Goal: Task Accomplishment & Management: Manage account settings

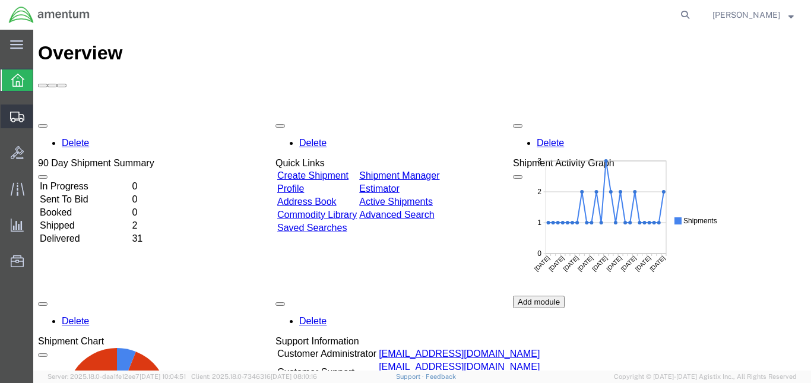
click at [0, 0] on span "Create from Template" at bounding box center [0, 0] width 0 height 0
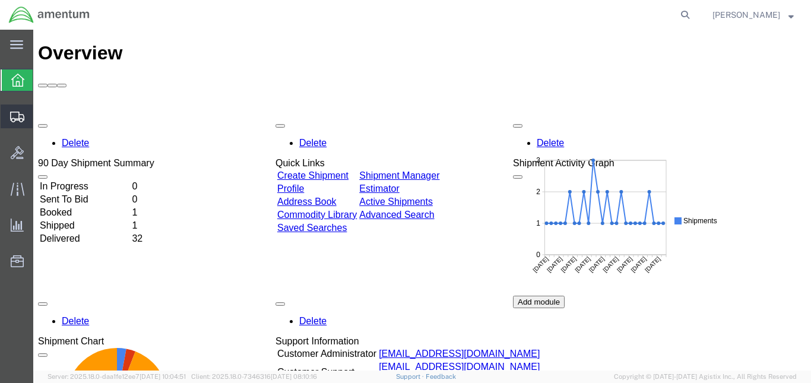
click at [0, 0] on span "Create from Template" at bounding box center [0, 0] width 0 height 0
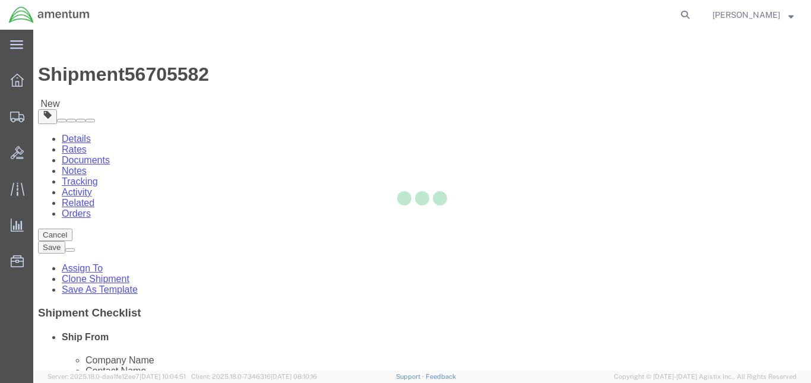
select select "49943"
select select "49947"
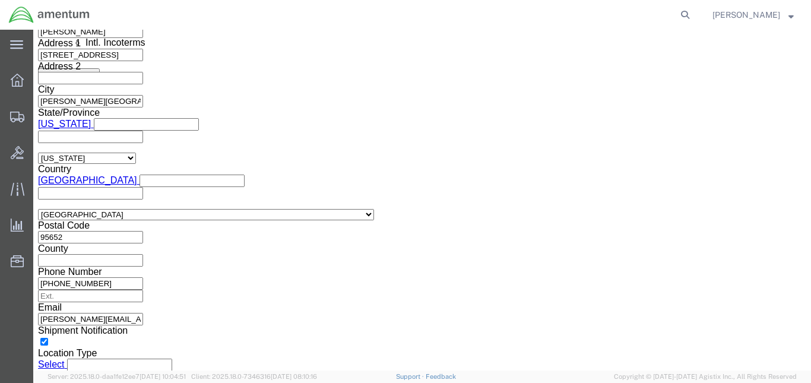
scroll to position [816, 0]
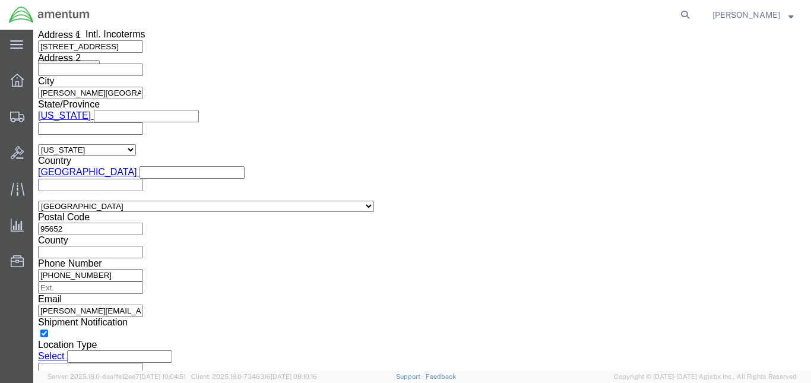
click button "Continue"
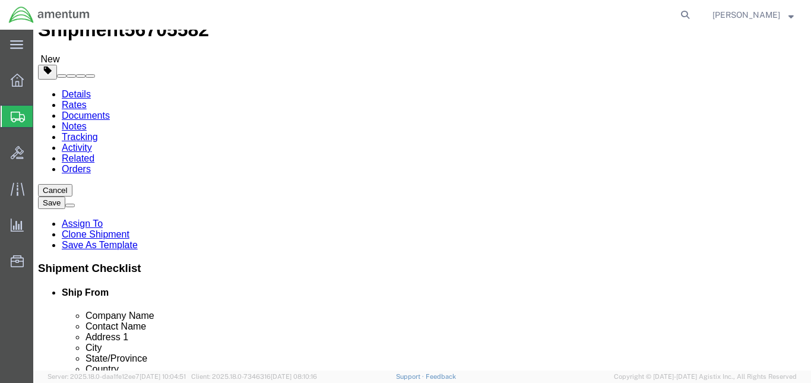
scroll to position [22, 0]
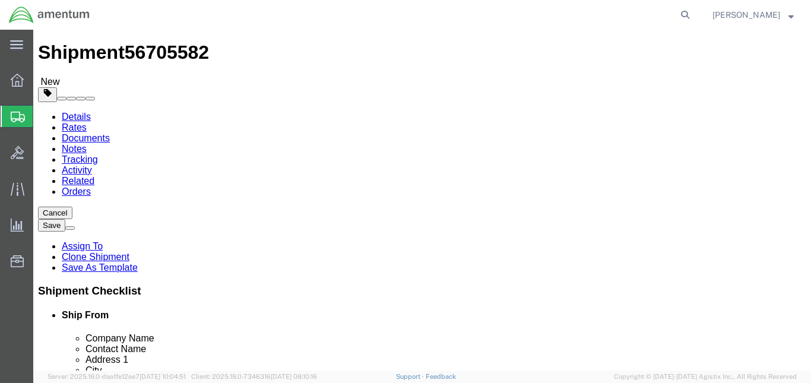
click input "16.00"
type input "1"
type input "28"
click input "12.00"
type input "28.0"
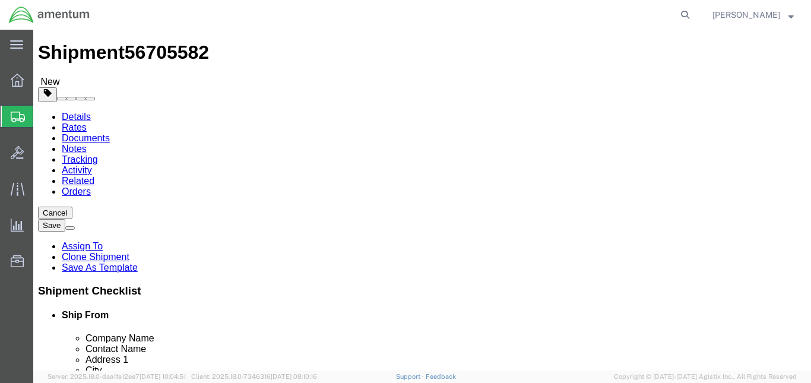
click input "8.00"
type input "12.00"
click input "6.00"
type input "6"
click input "text"
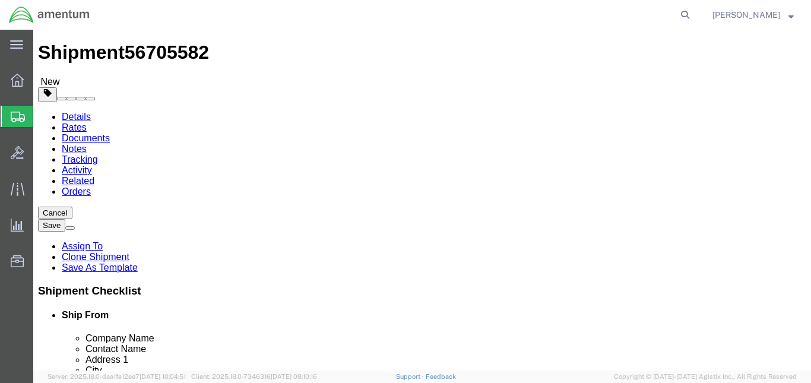
type input "50.00"
click div "Package Content # 1 1 x Your Packaging Package Type Select BCK Boxes Bale(s) Ba…"
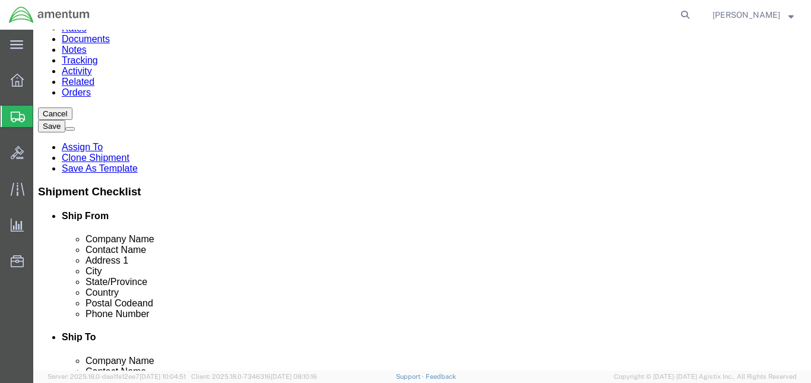
click link "Add Content"
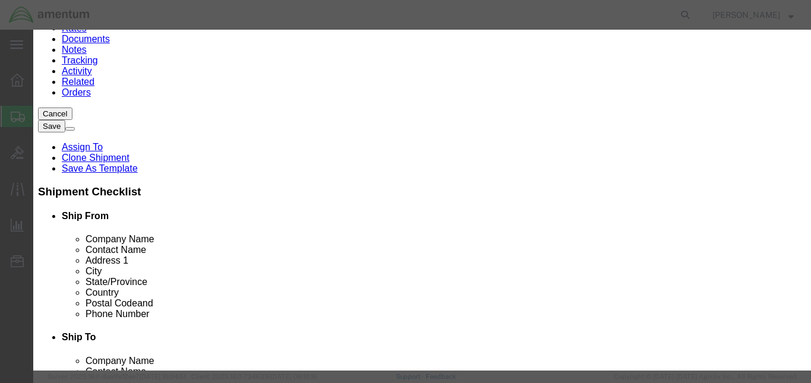
click button "Close"
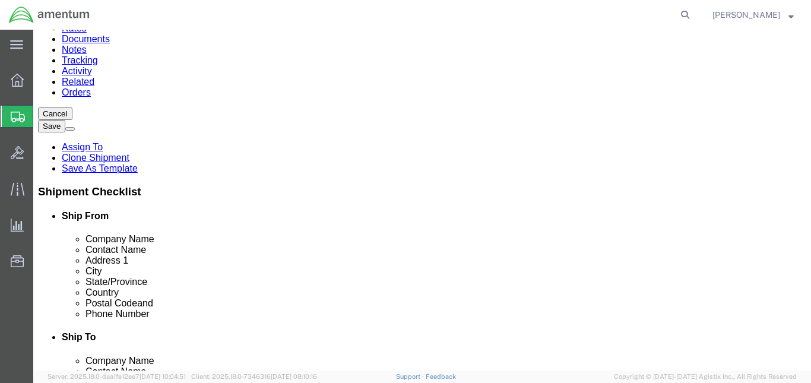
click icon
click p "MAPPING COMPONENT"
click div "Package Content # 1 1 x Your Packaging Package Type Select BCK Boxes Bale(s) Ba…"
click div "Pieces: 1.00 Each Total value: 3000.00 USD"
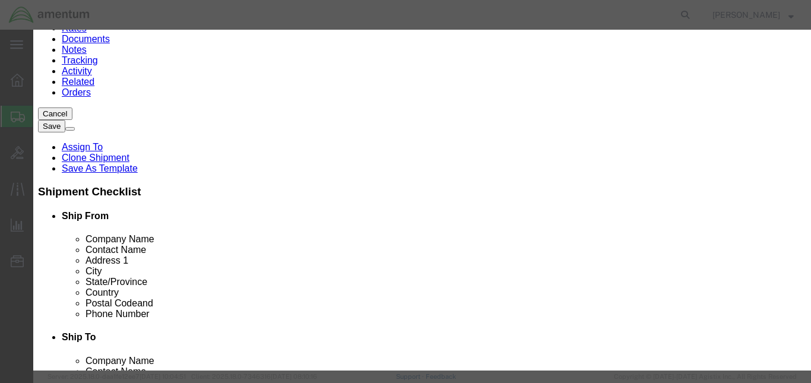
click input "MAPPING COMPONENT"
type input "M"
type input "BC-8000"
click div "Commodity library Product Name Pieces BC-8000 Select Bag Barrels 100Board Feet …"
type input "BATTERY CHARGER"
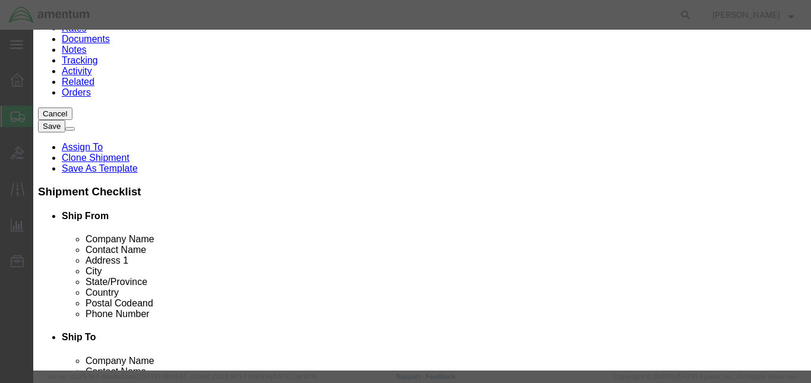
click textarea
click input "3000.00"
click textarea
click button "Close"
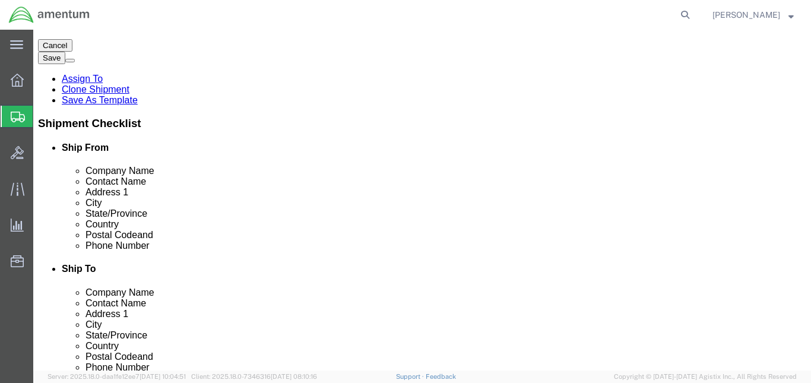
scroll to position [90, 0]
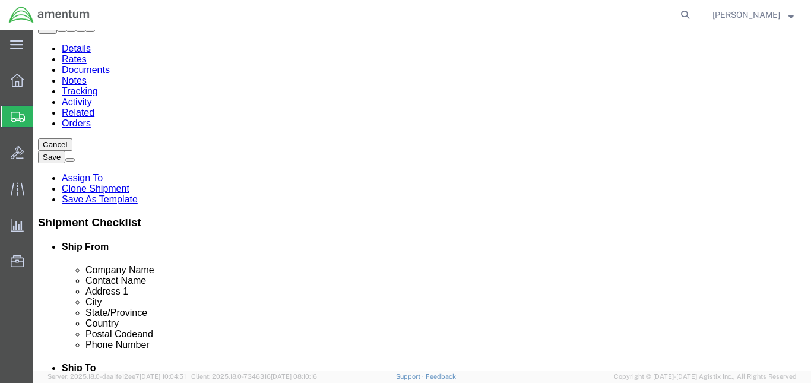
click p "MAPPING COMPONENT"
click div "Pieces: 1.00 Each Total value: 3000.00 USD"
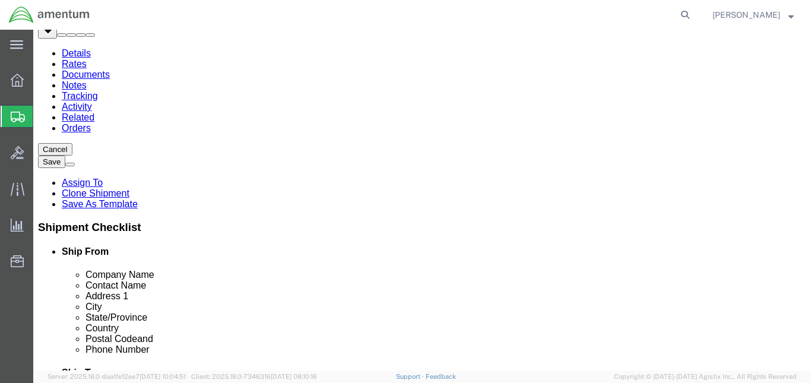
scroll to position [189, 0]
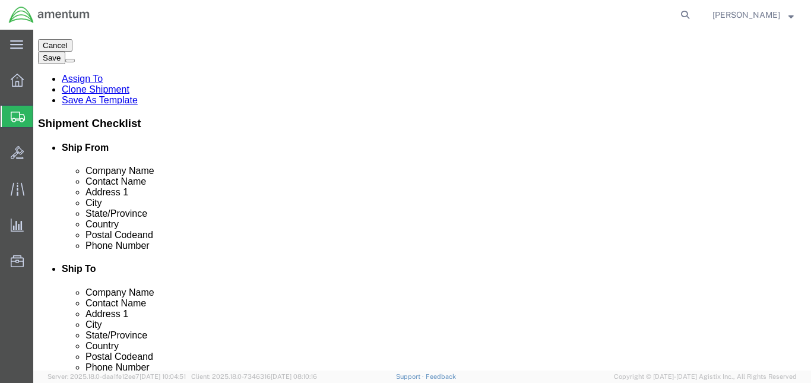
click div
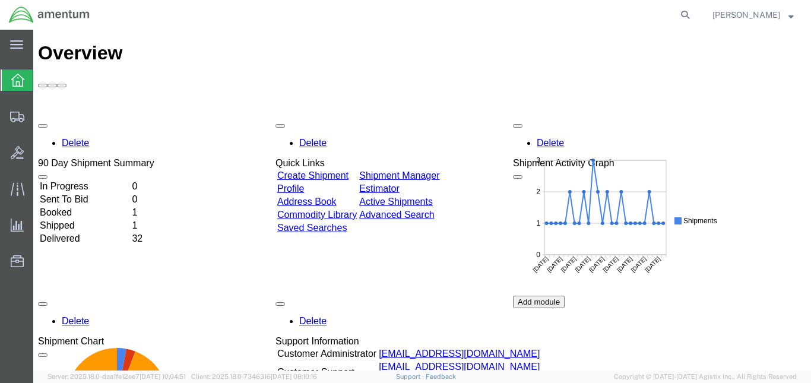
click at [84, 207] on td "Booked" at bounding box center [84, 213] width 91 height 12
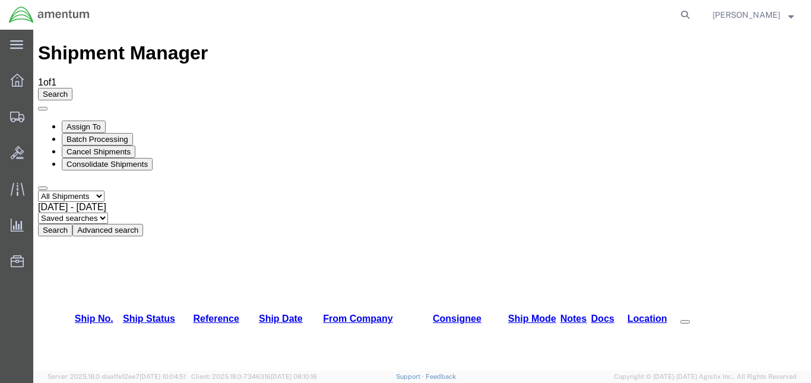
click at [94, 191] on select "Select status Active All Shipments Approved Booked Canceled Delivered Denied Ne…" at bounding box center [71, 196] width 67 height 11
select select "RECENTACTIVE"
click at [38, 191] on select "Select status Active All Shipments Approved Booked Canceled Delivered Denied Ne…" at bounding box center [71, 196] width 67 height 11
click at [41, 116] on span "Shipments" at bounding box center [37, 117] width 8 height 24
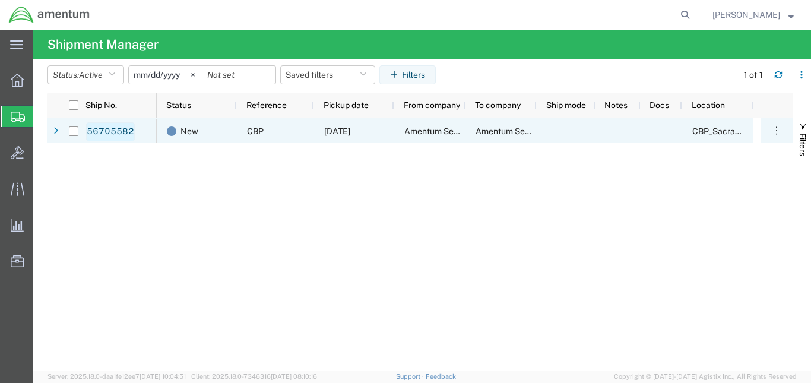
click at [107, 132] on link "56705582" at bounding box center [110, 131] width 49 height 19
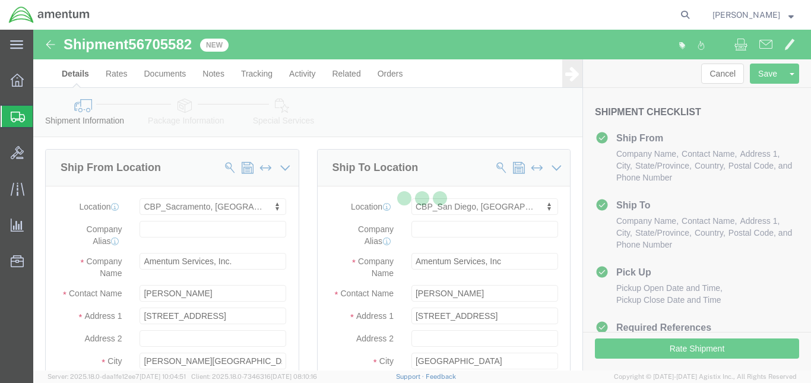
select select "49943"
select select "49947"
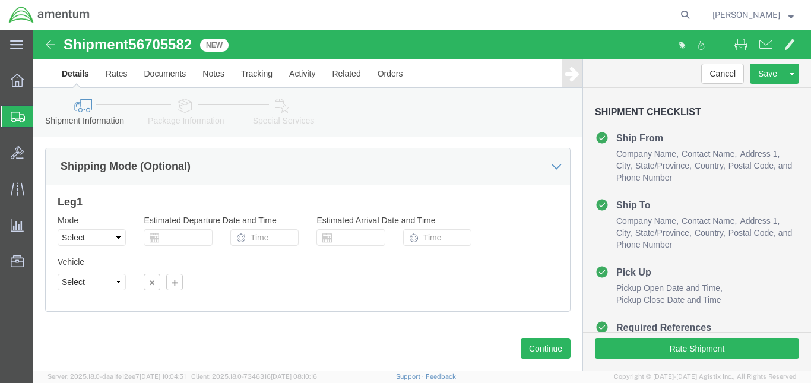
scroll to position [594, 0]
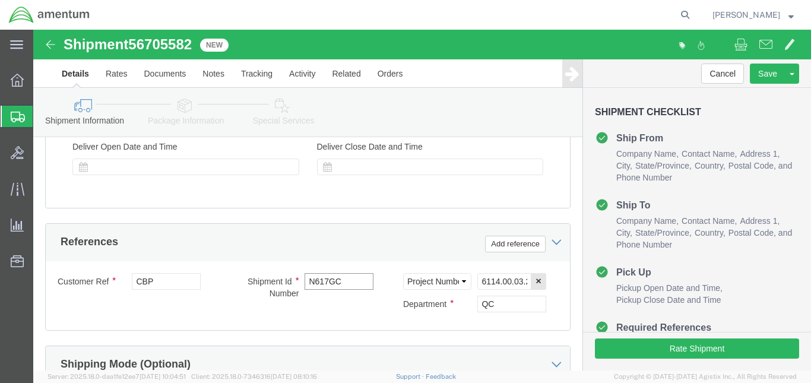
click input "N617GC"
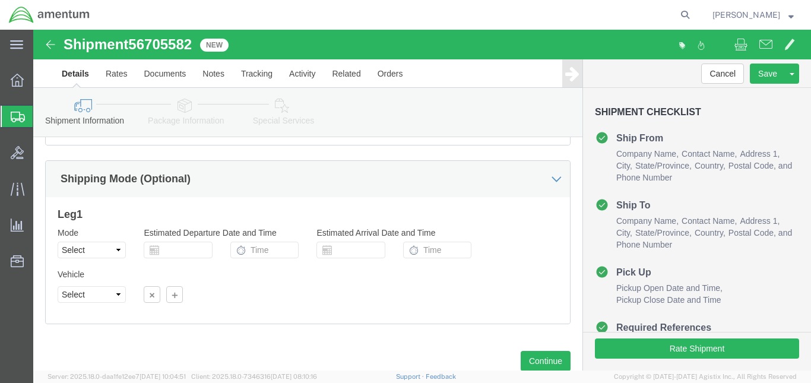
scroll to position [816, 0]
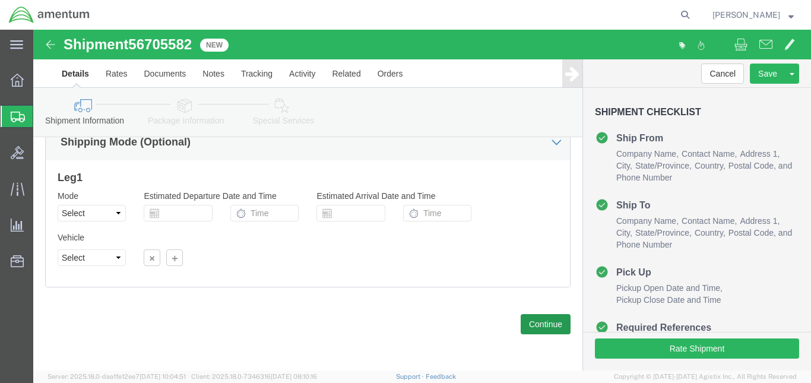
type input "N243GC"
click button "Continue"
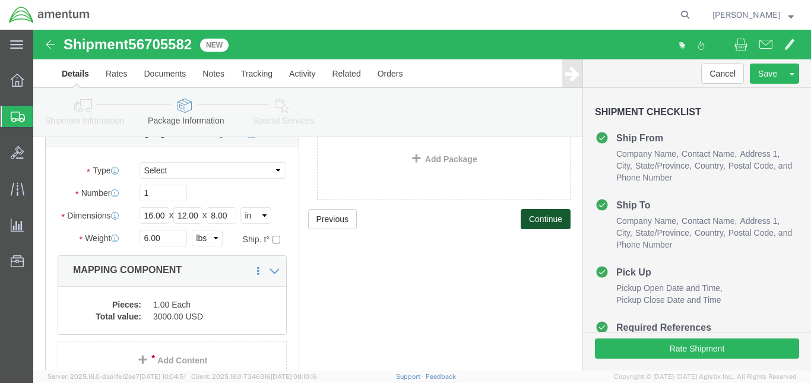
scroll to position [58, 0]
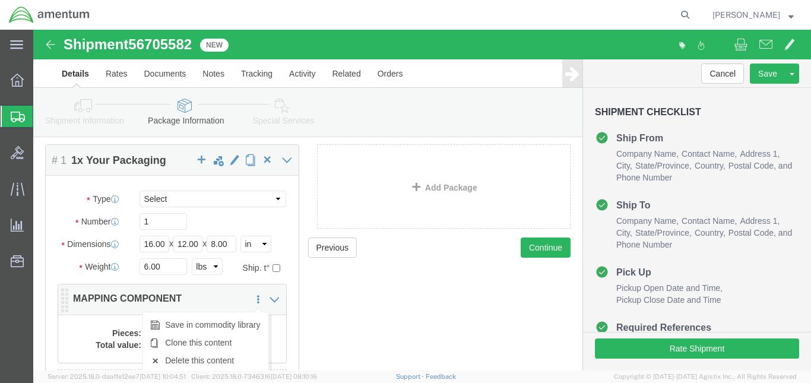
click icon
click p "MAPPING COMPONENT"
click link "Delete this content"
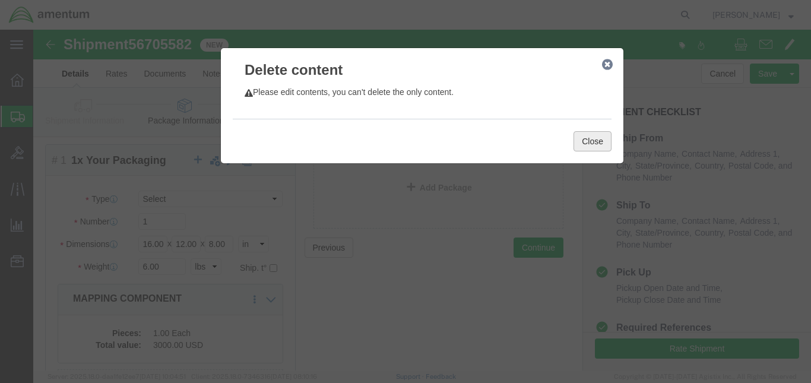
click button "Close"
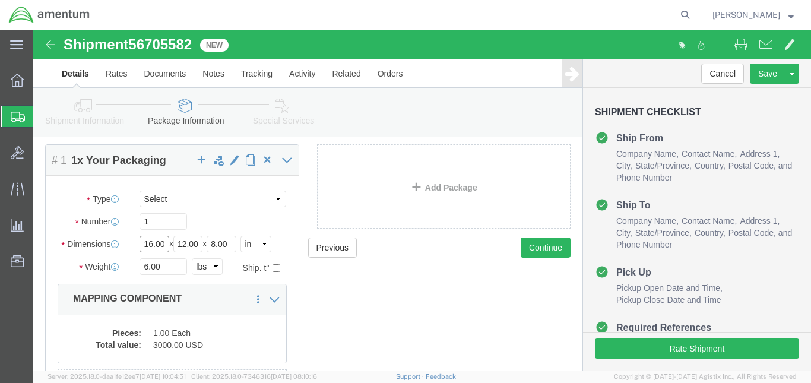
click input "16.00"
type input "12.00"
click input "12.00"
type input "9.00"
click input "8.00"
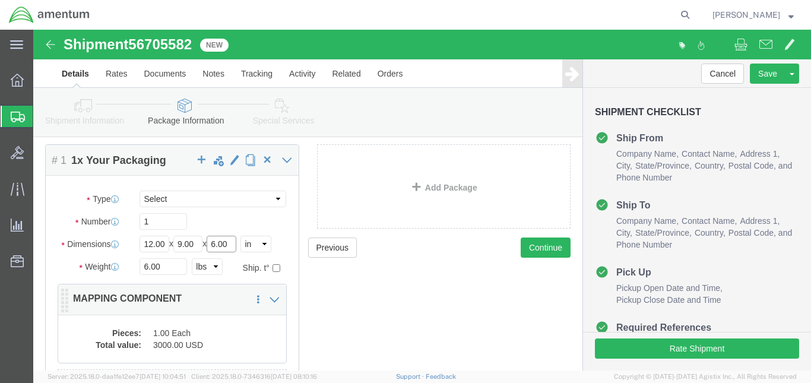
type input "6.00"
click p "MAPPING COMPONENT"
click dt "Total value:"
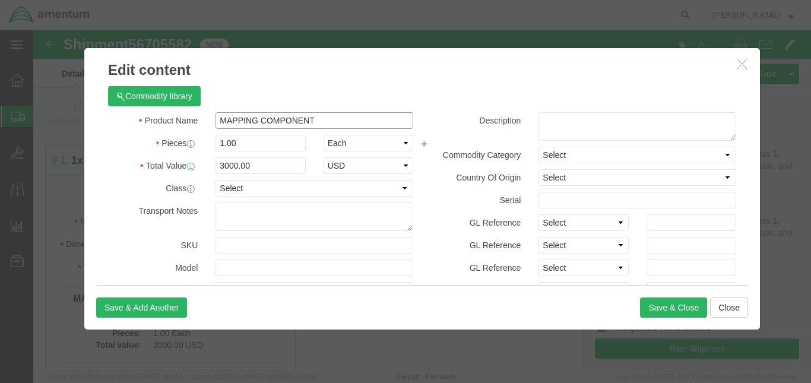
click input "MAPPING COMPONENT"
type input "M"
type input "n"
type input "NAV INDICATOR"
click button "Save & Close"
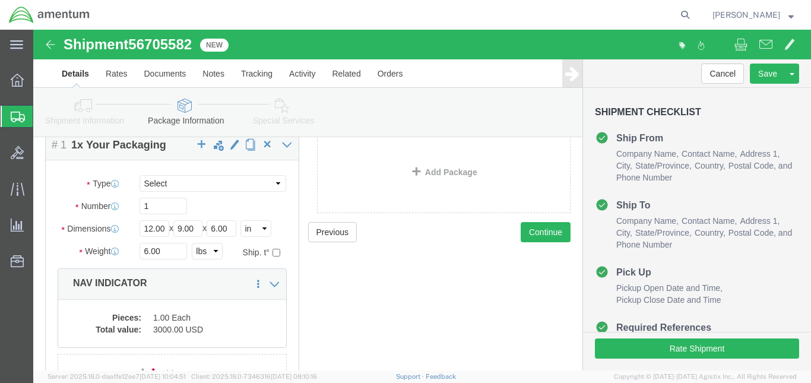
scroll to position [0, 0]
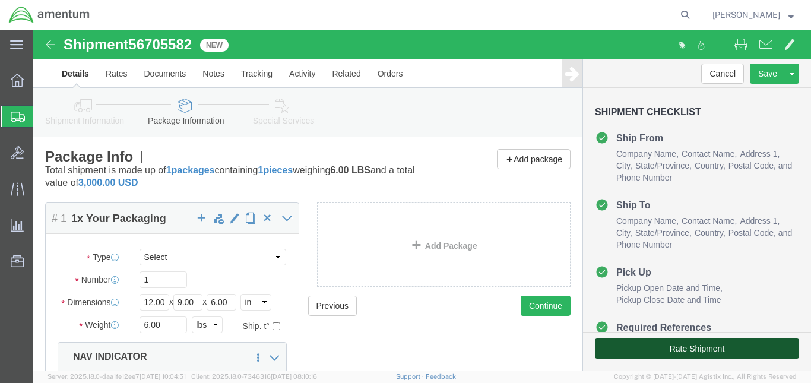
click button "Rate Shipment"
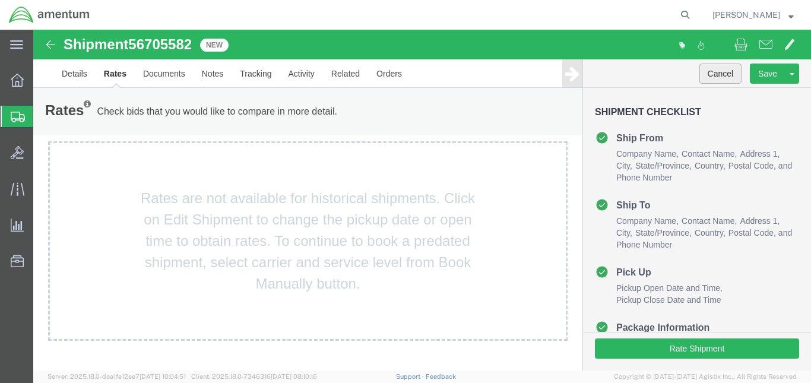
click at [710, 73] on button "Cancel" at bounding box center [721, 74] width 43 height 20
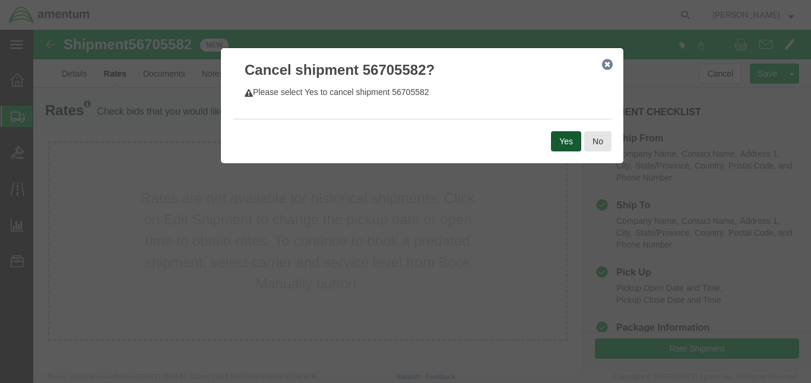
click at [566, 141] on button "Yes" at bounding box center [566, 141] width 30 height 20
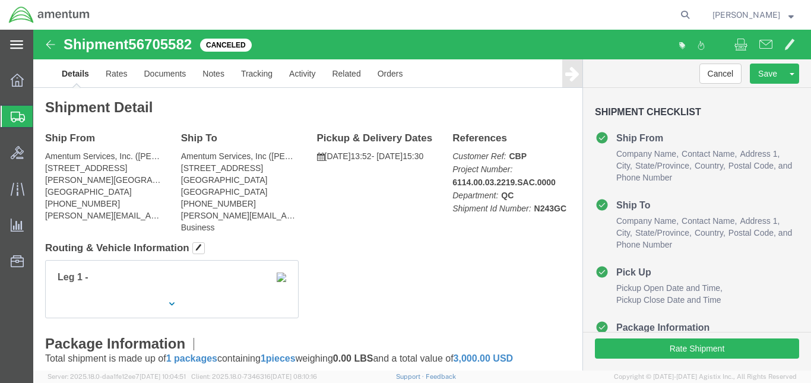
click at [19, 40] on svg-icon at bounding box center [16, 45] width 13 height 12
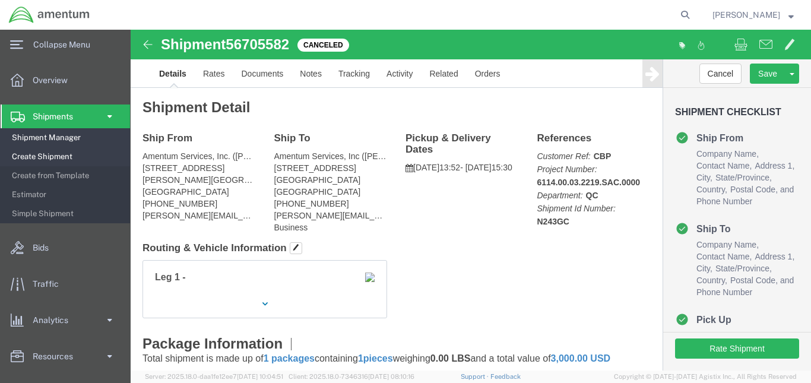
click at [46, 138] on span "Shipment Manager" at bounding box center [67, 138] width 110 height 24
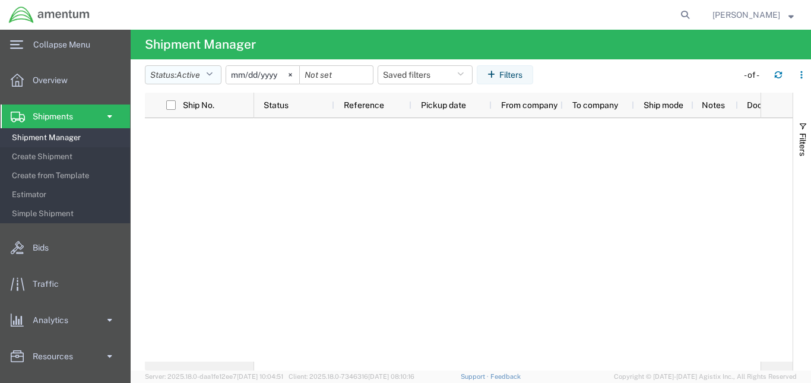
click at [213, 74] on icon "button" at bounding box center [209, 75] width 7 height 8
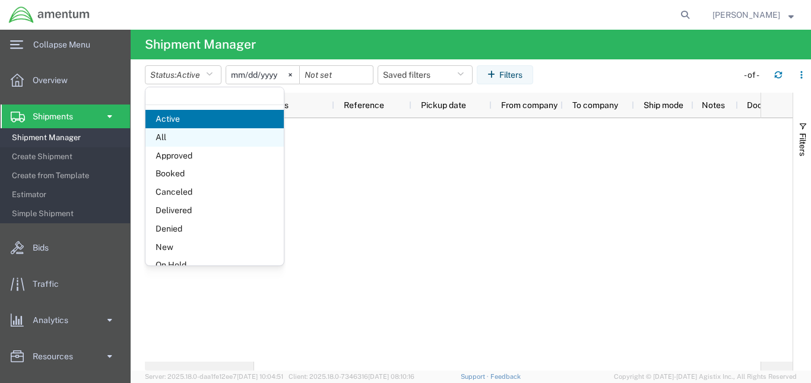
click at [176, 142] on span "All" at bounding box center [214, 137] width 138 height 18
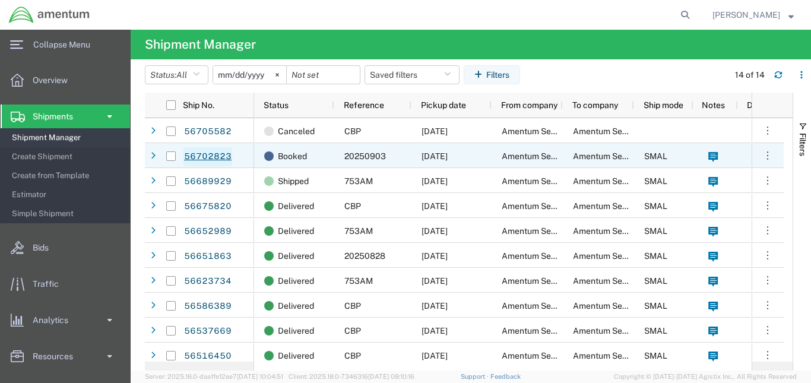
click at [203, 154] on link "56702823" at bounding box center [207, 156] width 49 height 19
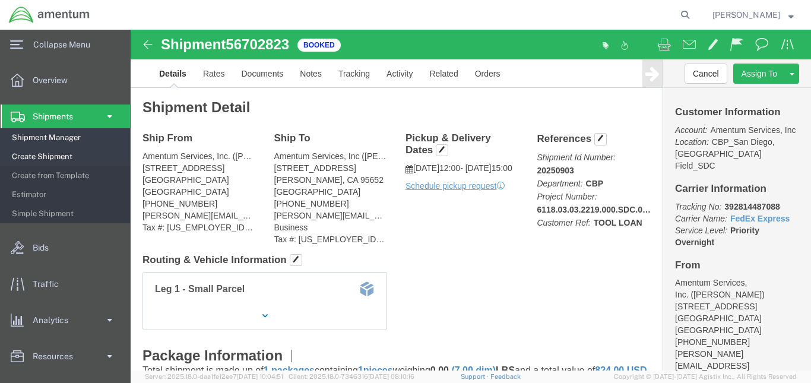
click at [41, 141] on span "Shipment Manager" at bounding box center [67, 138] width 110 height 24
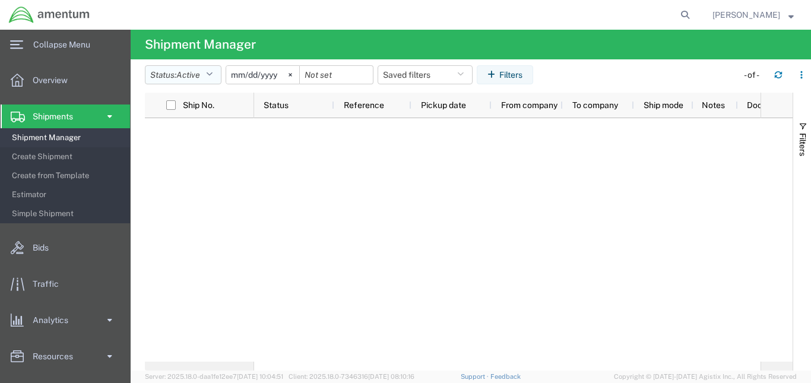
click at [217, 74] on button "Status: Active" at bounding box center [183, 74] width 77 height 19
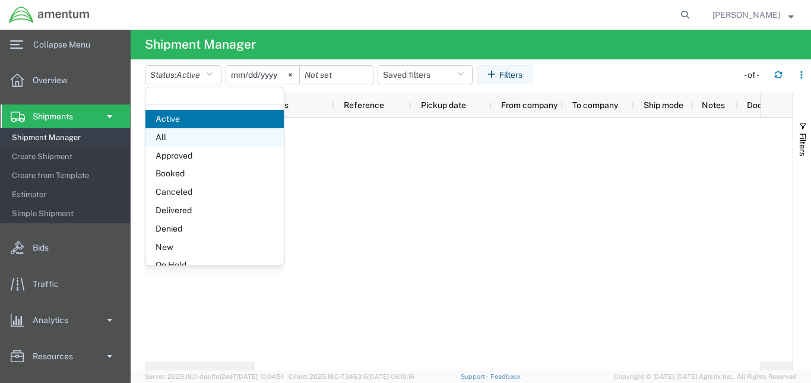
click at [176, 138] on span "All" at bounding box center [214, 137] width 138 height 18
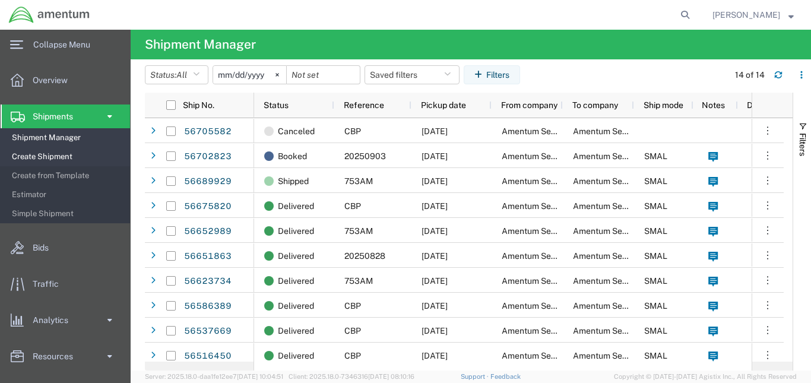
click at [54, 155] on span "Create Shipment" at bounding box center [67, 157] width 110 height 24
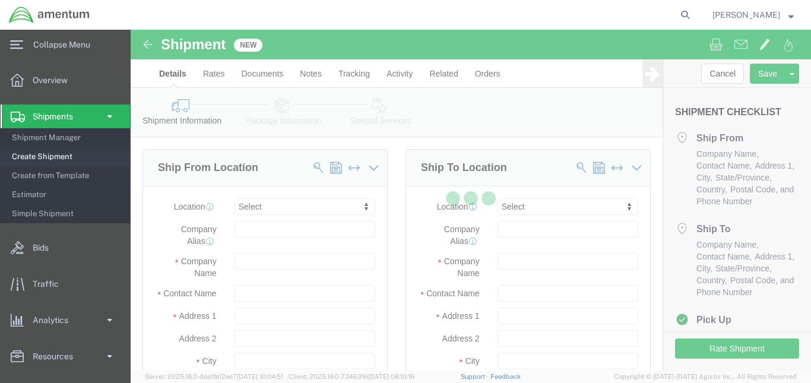
select select
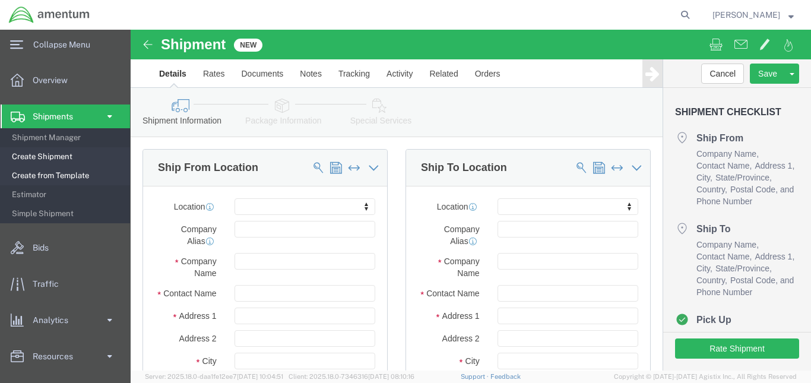
click at [51, 172] on span "Create from Template" at bounding box center [67, 176] width 110 height 24
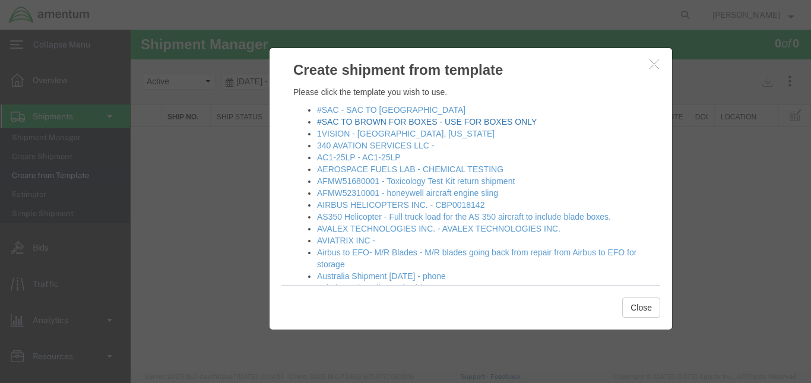
click at [381, 121] on link "#SAC TO BROWN FOR BOXES - USE FOR BOXES ONLY" at bounding box center [427, 122] width 220 height 10
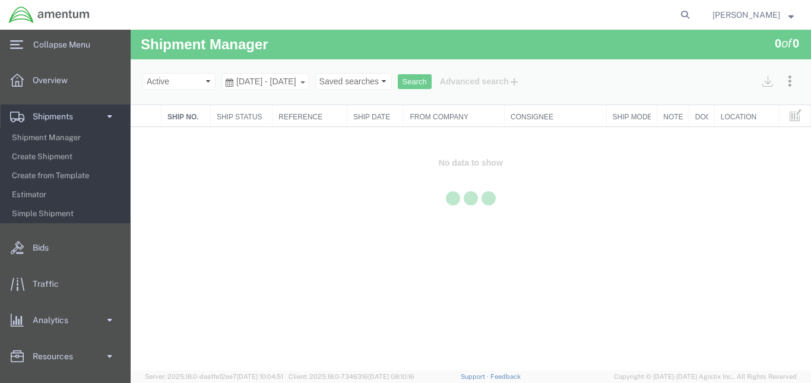
select select "49943"
select select "49947"
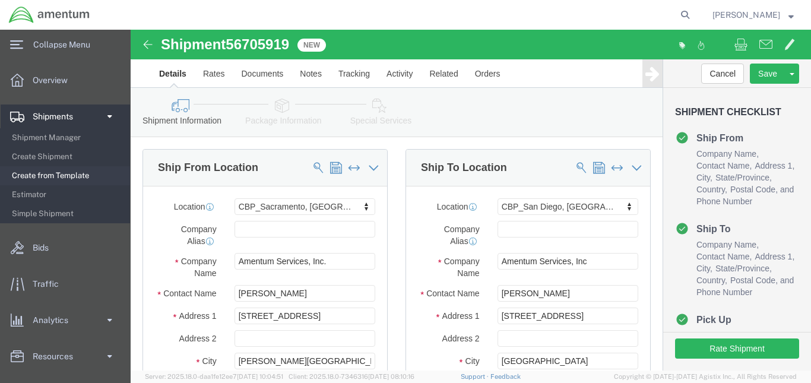
click at [75, 179] on span "Create from Template" at bounding box center [67, 176] width 110 height 24
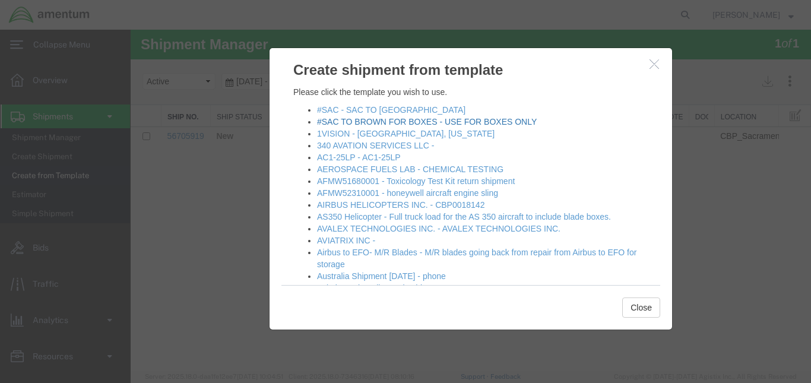
click at [412, 125] on link "#SAC TO BROWN FOR BOXES - USE FOR BOXES ONLY" at bounding box center [427, 122] width 220 height 10
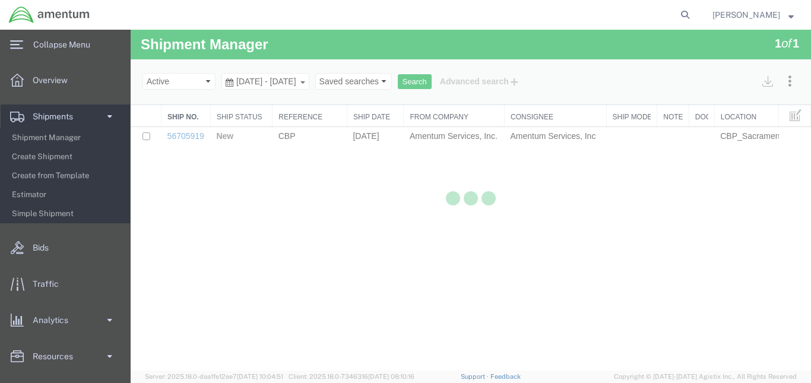
select select "49943"
select select "49947"
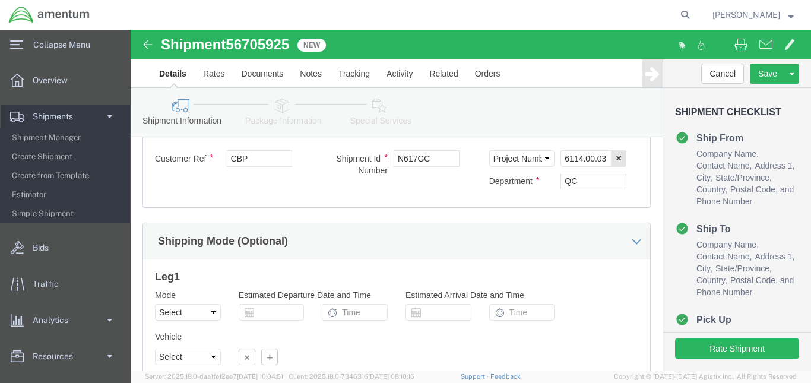
scroll to position [820, 0]
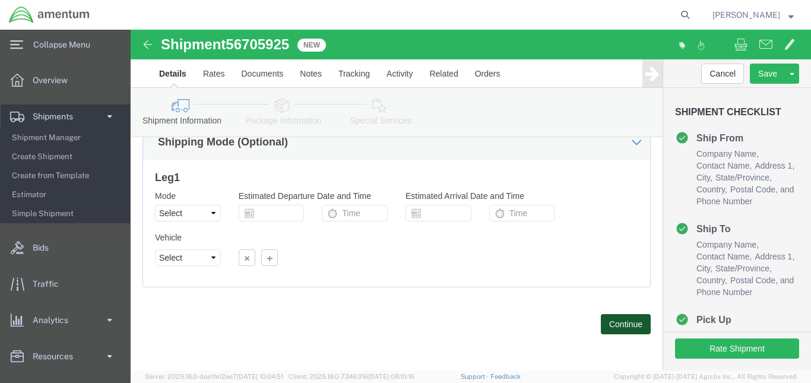
click button "Continue"
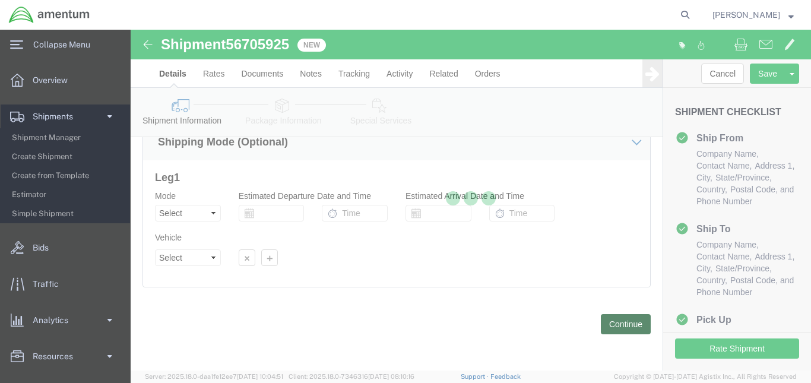
scroll to position [147, 0]
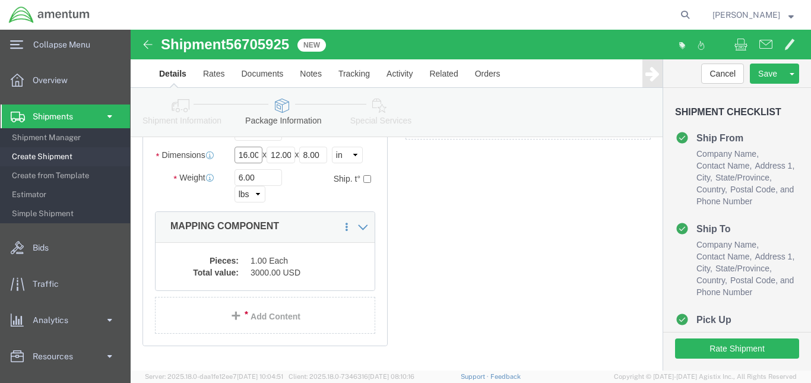
click input "16.00"
type input "28.00"
click input "12.00"
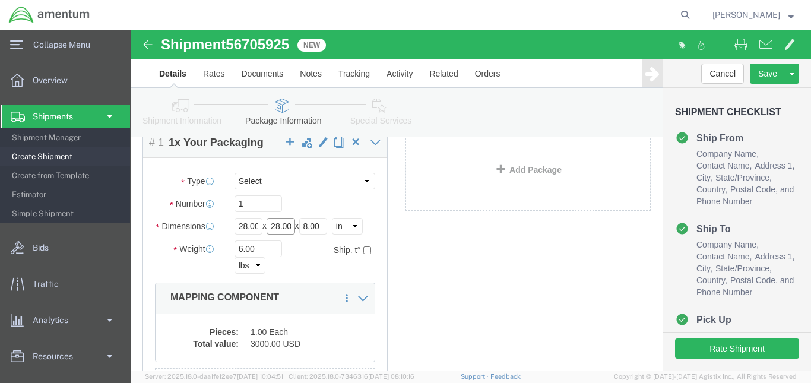
scroll to position [48, 0]
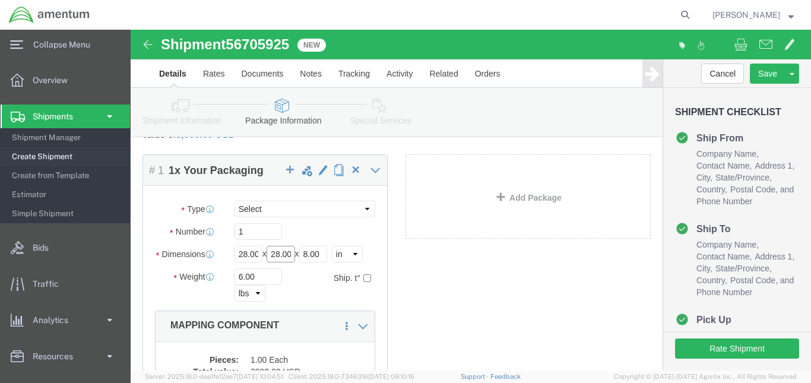
type input "28.00"
click input "8.00"
type input "12.00"
click input "6.00"
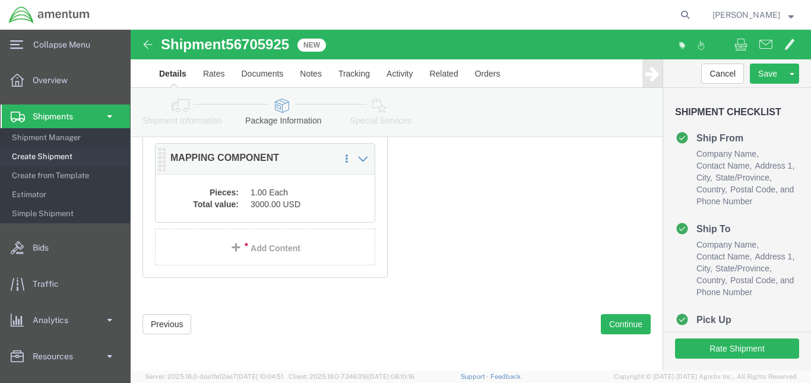
type input "25.00"
click p "MAPPING COMPONENT"
click div "Package Content # 1 1 x Your Packaging Package Type Select BCK Boxes Bale(s) Ba…"
click p "MAPPING COMPONENT"
click dt "Total value:"
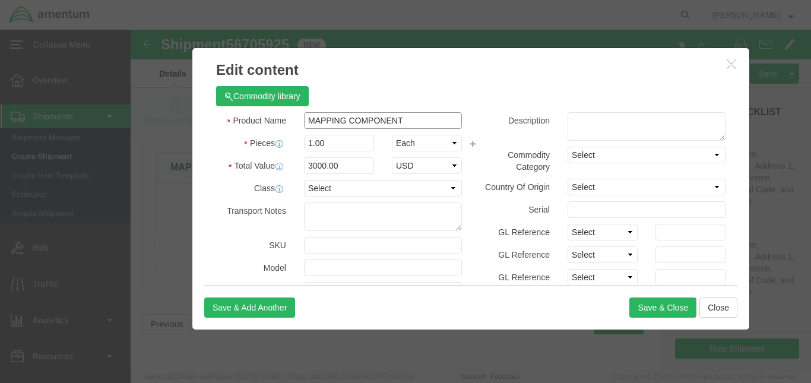
click input "MAPPING COMPONENT"
type input "M"
type input "b"
type input "BC-8000"
click input "1.00"
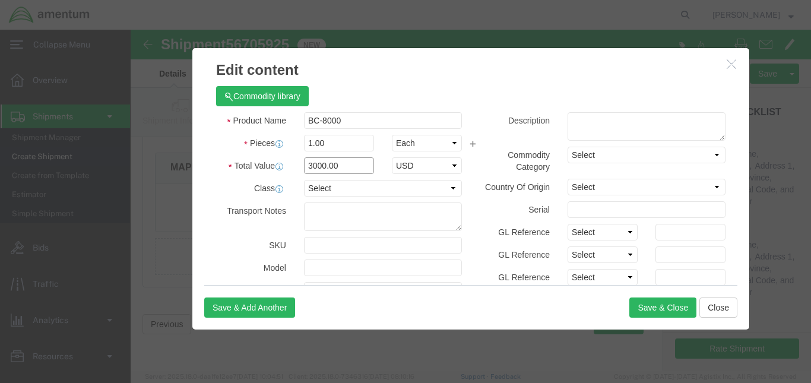
click input "3000.00"
type input "3"
type input "7000.00"
click input "BC-8000"
type input "BC-8000 BATTERY CHARGER"
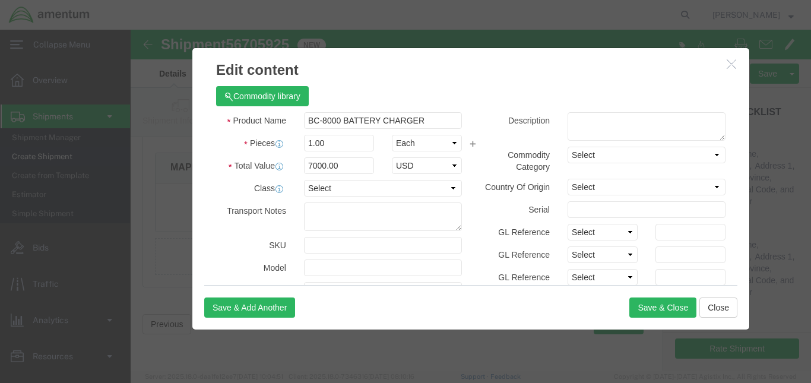
click div "Save & Add Another Save & Close Close"
click button "Save & Close"
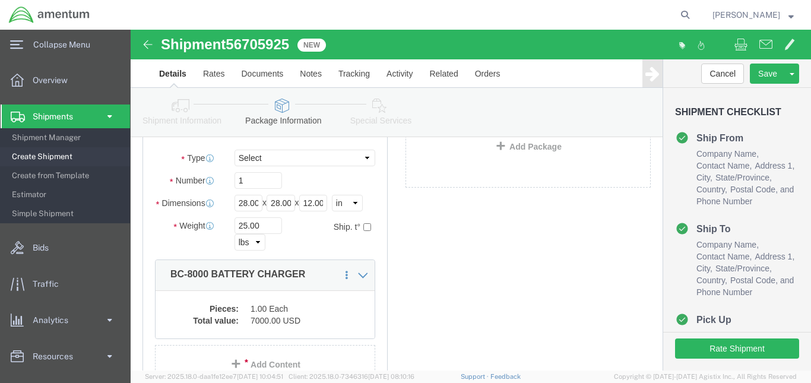
scroll to position [198, 0]
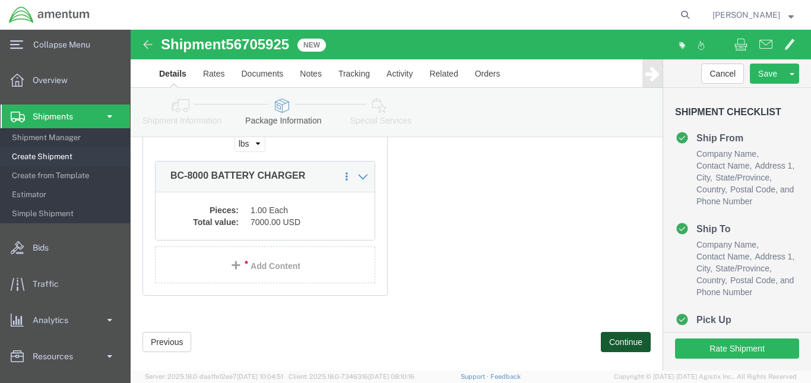
click button "Continue"
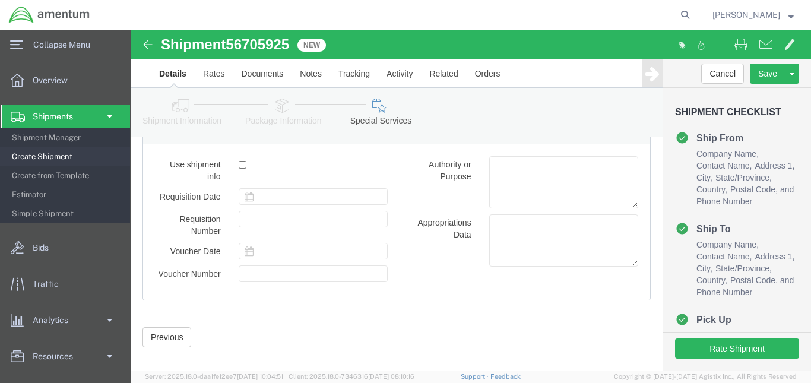
scroll to position [1460, 0]
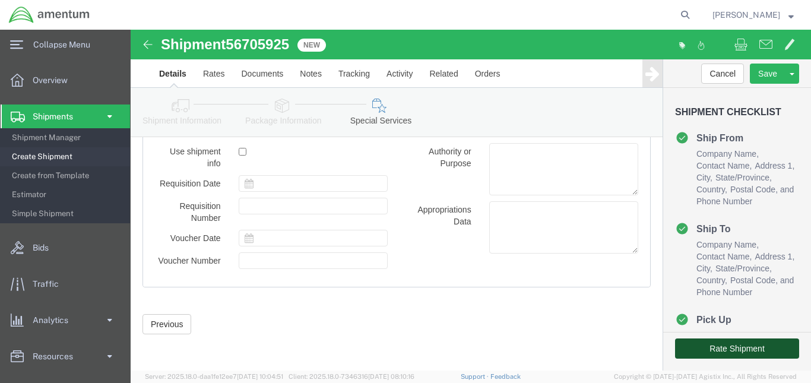
click button "Rate Shipment"
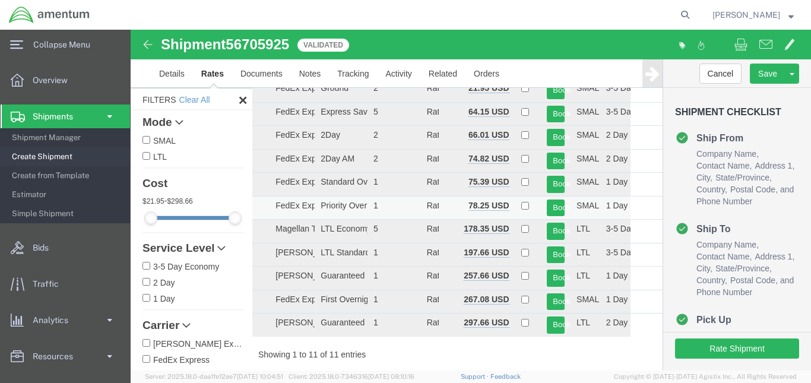
scroll to position [0, 0]
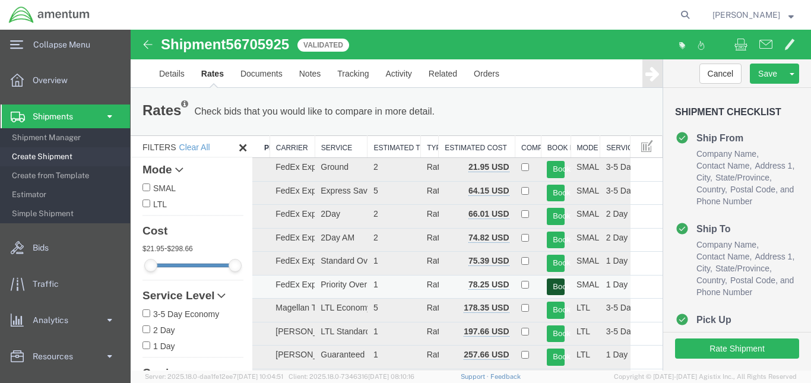
click at [549, 284] on button "Book" at bounding box center [556, 287] width 18 height 17
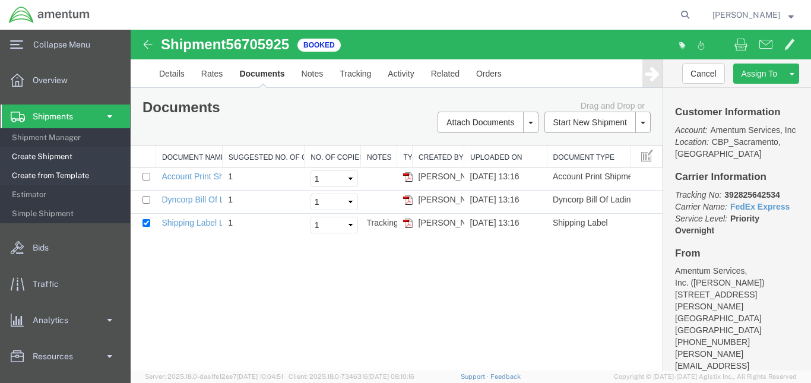
click at [57, 175] on span "Create from Template" at bounding box center [67, 176] width 110 height 24
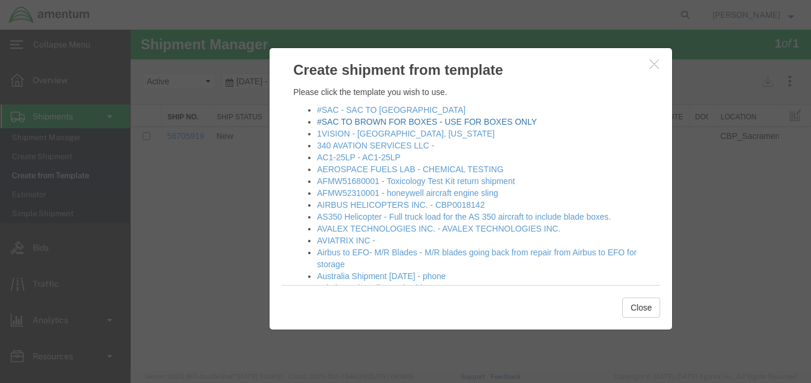
click at [394, 123] on link "#SAC TO BROWN FOR BOXES - USE FOR BOXES ONLY" at bounding box center [427, 122] width 220 height 10
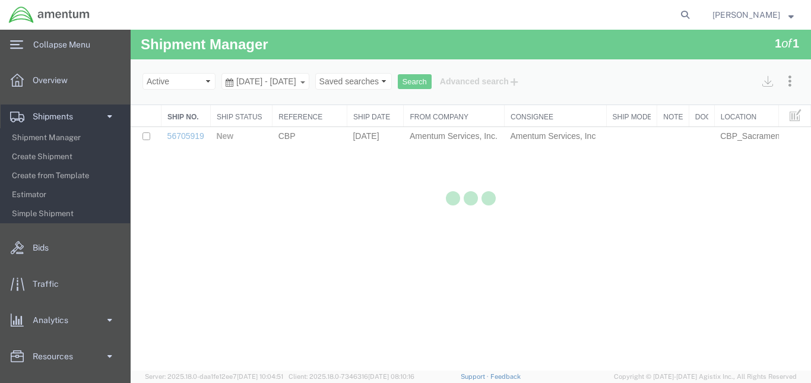
select select "49943"
select select "49947"
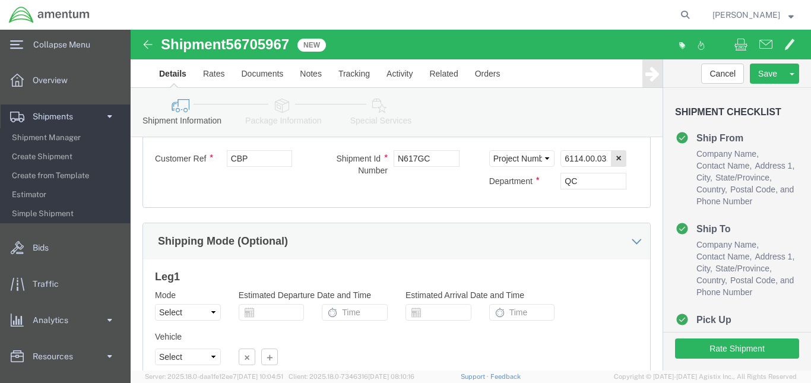
scroll to position [622, 0]
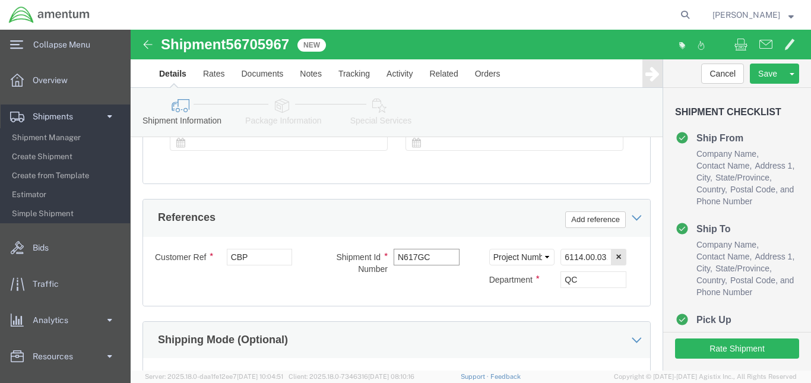
click input "N617GC"
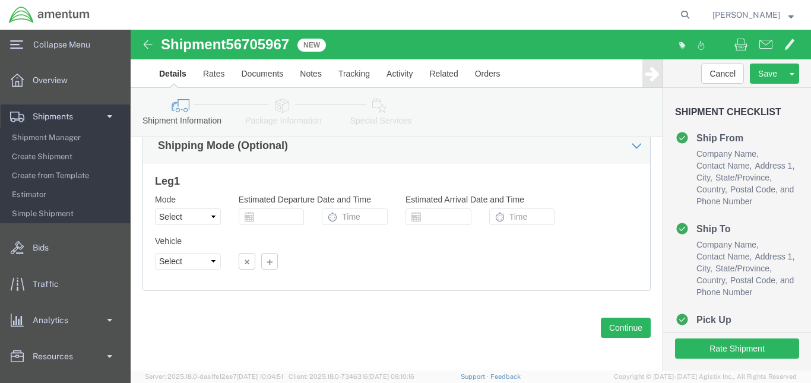
scroll to position [820, 0]
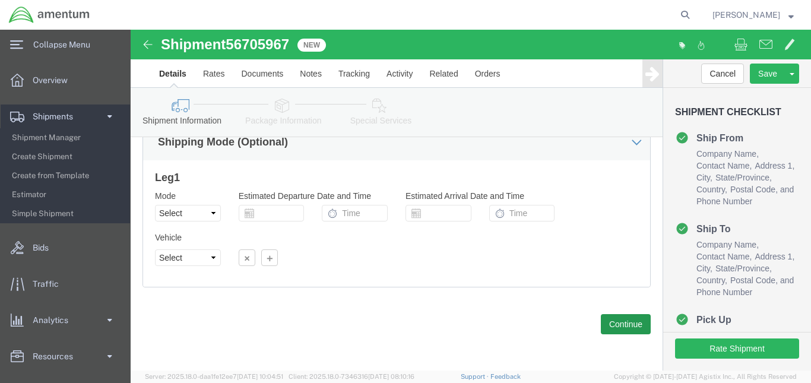
type input "N243GC"
click button "Continue"
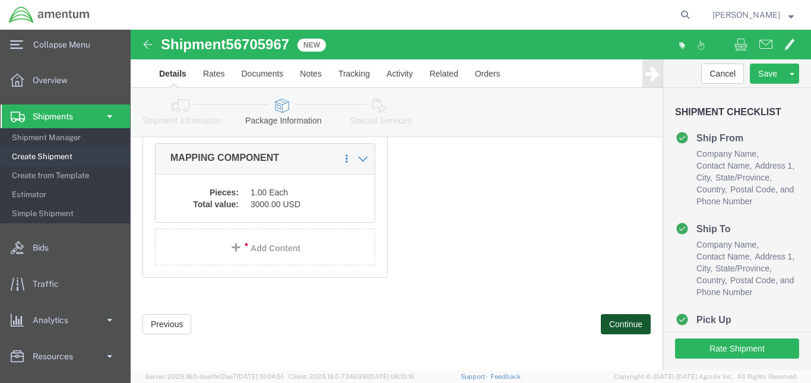
scroll to position [147, 0]
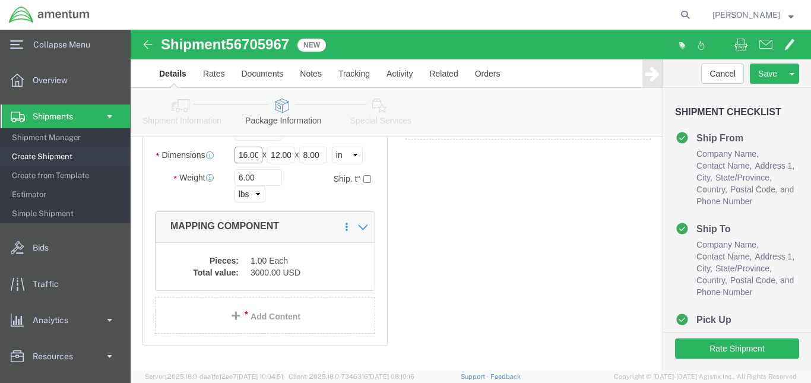
click input "16.00"
type input "12.00"
click input "12.00"
type input "9.00"
click input "8.00"
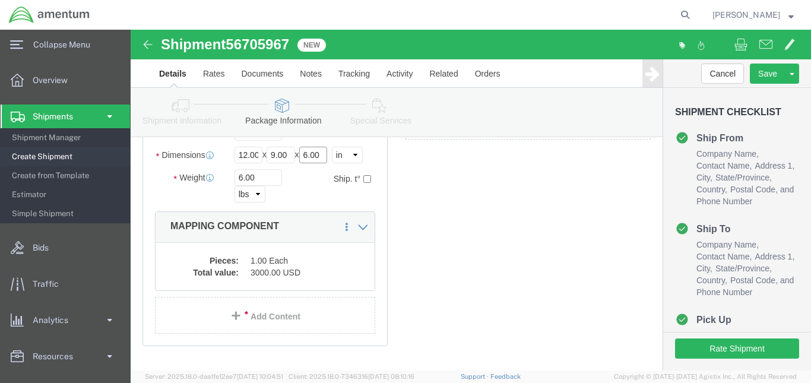
type input "6.00"
click input "6.00"
type input "6"
type input "10"
click p "MAPPING COMPONENT"
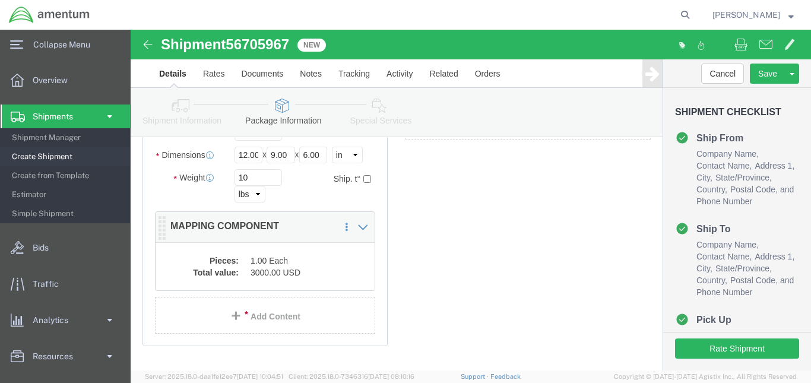
click dt "Pieces:"
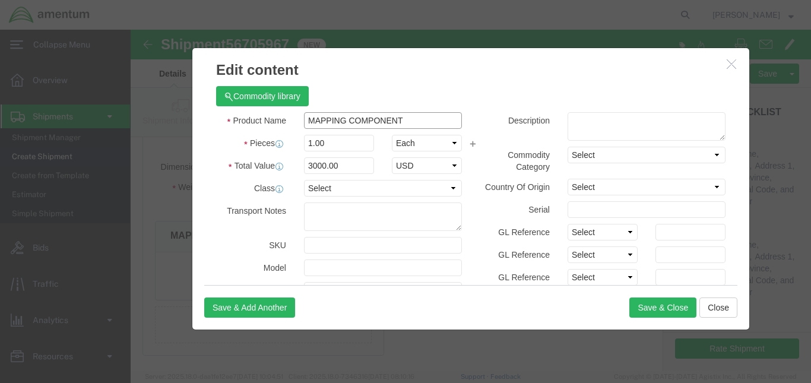
click input "MAPPING COMPONENT"
type input "M"
type input "NAVIGATION INDICATOR"
click input "3000.00"
type input "3"
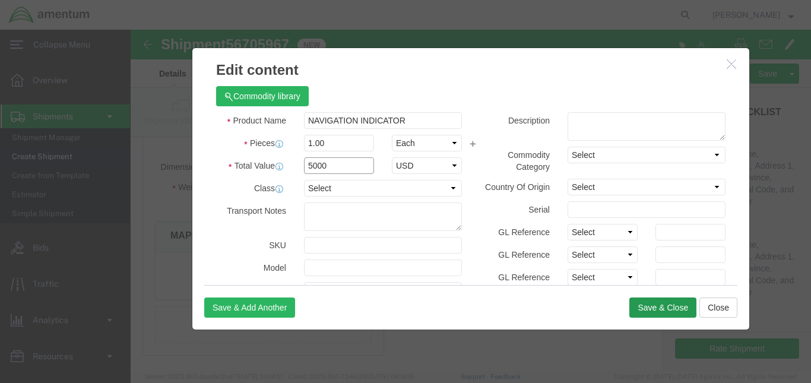
type input "5000"
click button "Save & Close"
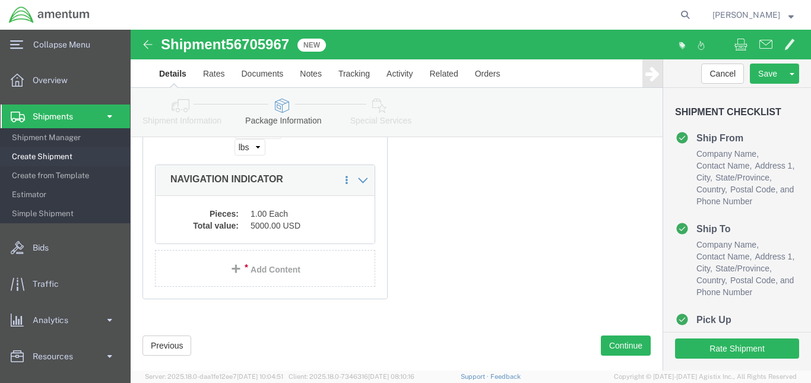
scroll to position [216, 0]
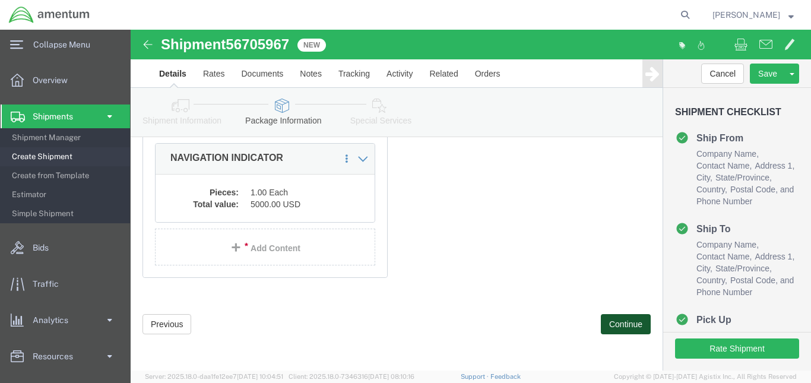
click button "Continue"
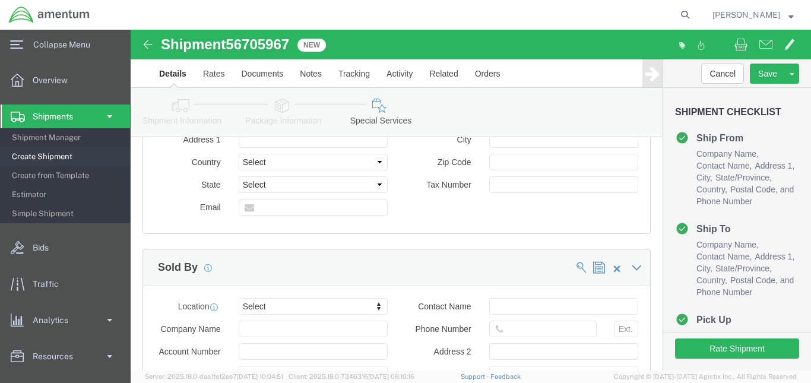
scroll to position [1064, 0]
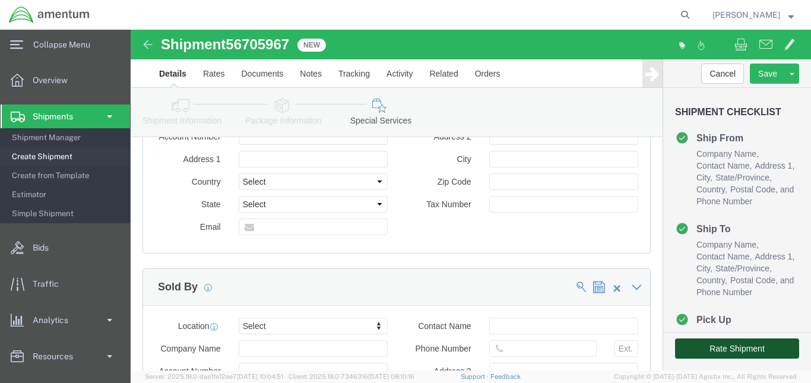
click button "Rate Shipment"
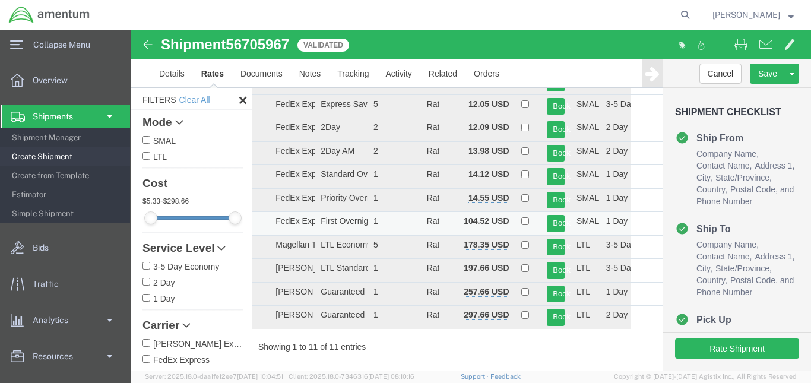
scroll to position [58, 0]
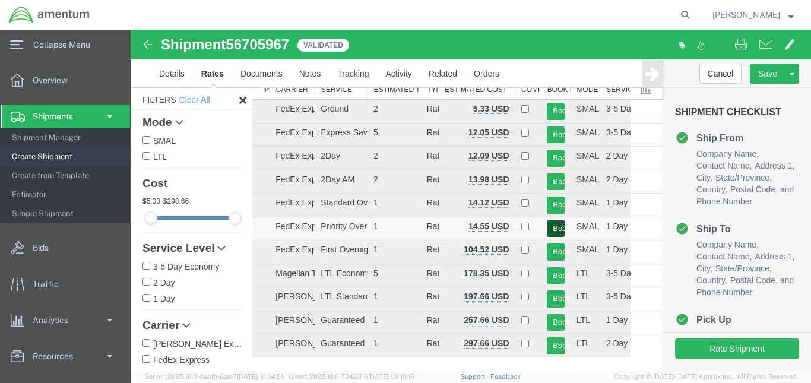
click at [548, 229] on button "Book" at bounding box center [556, 228] width 18 height 17
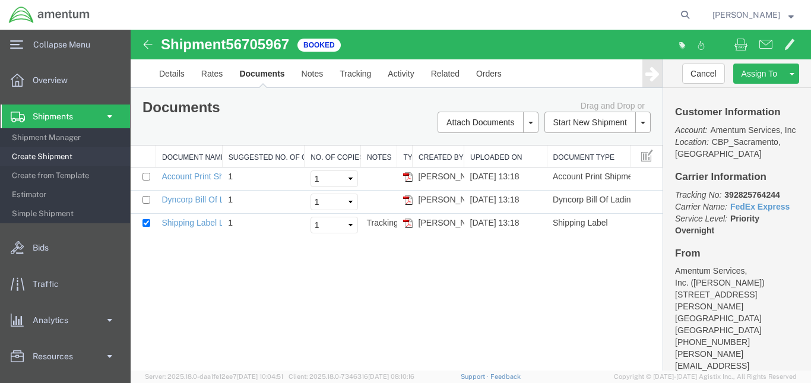
scroll to position [0, 0]
click at [785, 16] on span "[PERSON_NAME]" at bounding box center [753, 14] width 81 height 13
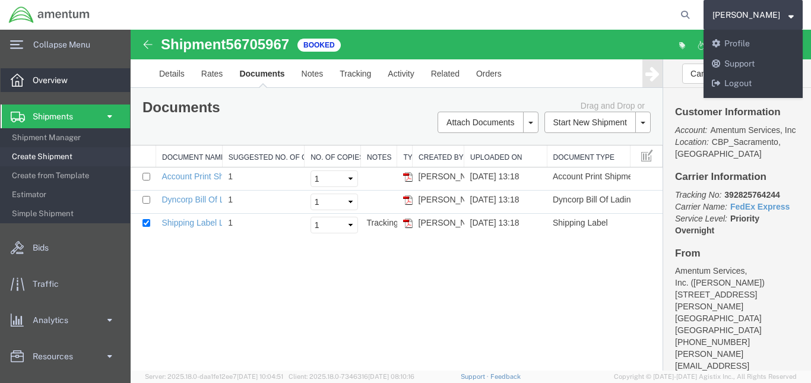
click at [55, 78] on span "Overview" at bounding box center [54, 80] width 43 height 24
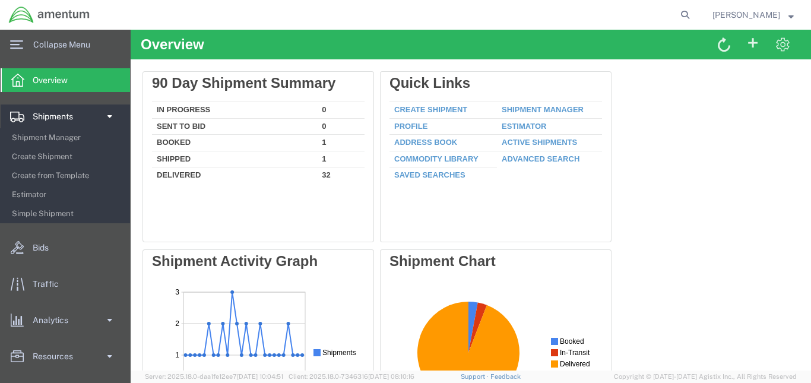
click at [47, 116] on span "Shipments" at bounding box center [57, 117] width 49 height 24
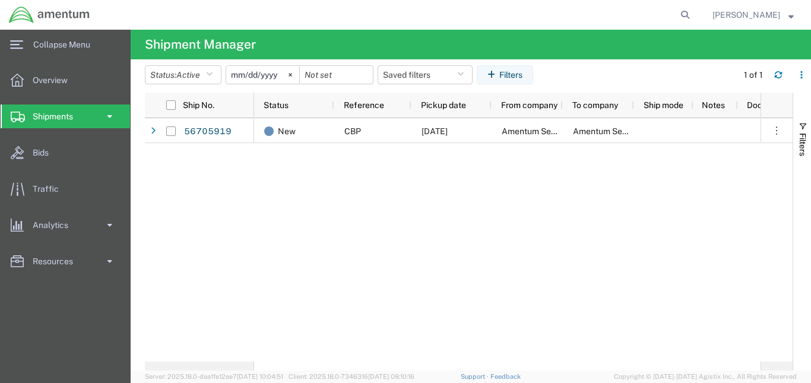
click at [96, 116] on link "Shipments" at bounding box center [65, 117] width 129 height 24
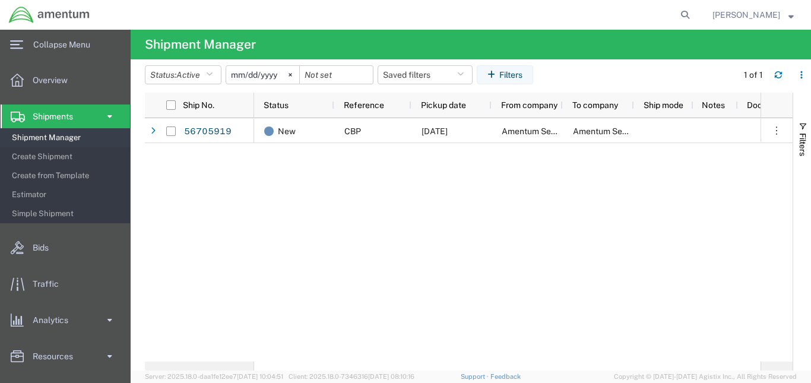
click at [96, 116] on link "Shipments" at bounding box center [65, 117] width 129 height 24
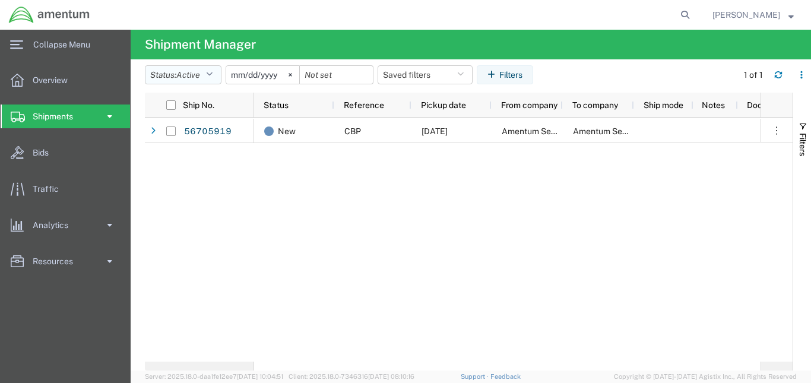
click at [210, 72] on icon "button" at bounding box center [209, 75] width 7 height 8
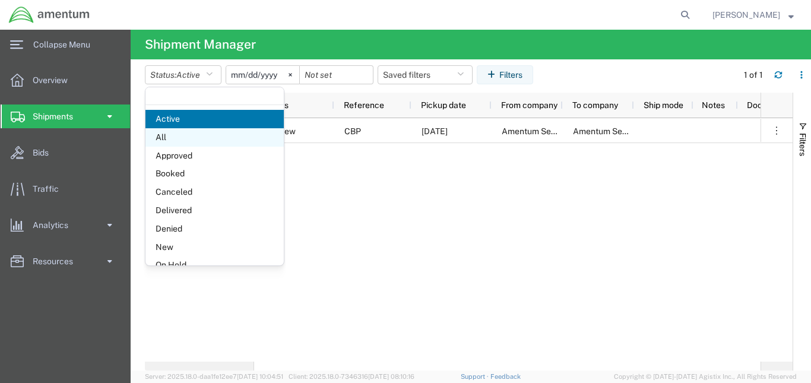
click at [178, 134] on span "All" at bounding box center [214, 137] width 138 height 18
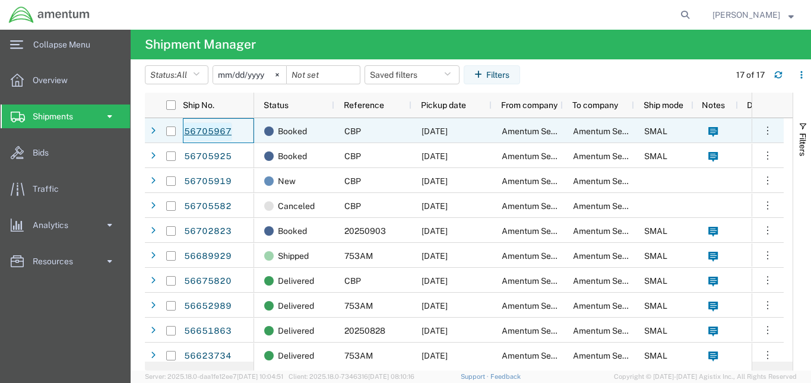
click at [195, 136] on link "56705967" at bounding box center [207, 131] width 49 height 19
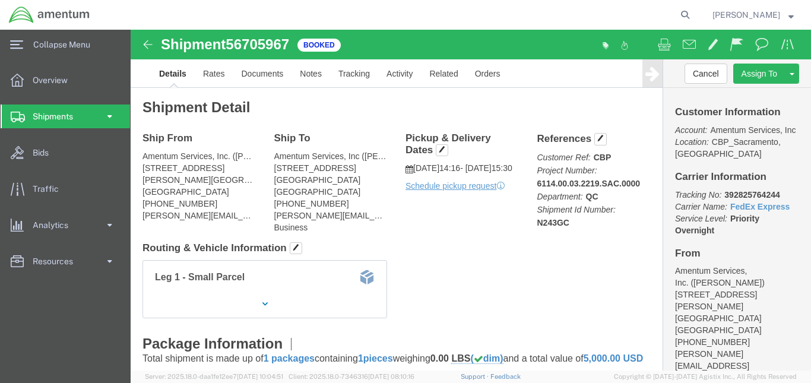
click img
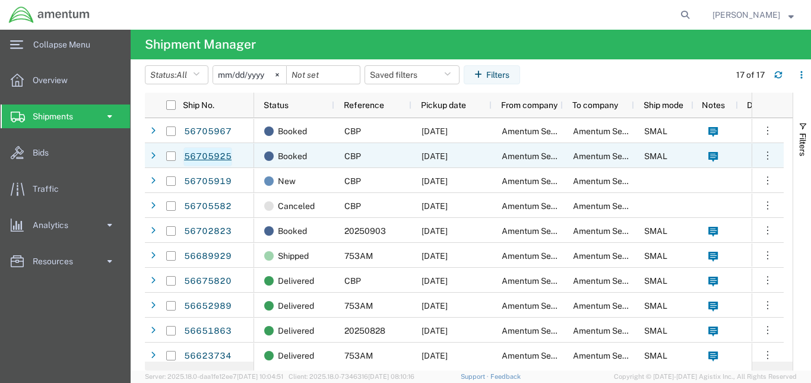
click at [210, 156] on link "56705925" at bounding box center [207, 156] width 49 height 19
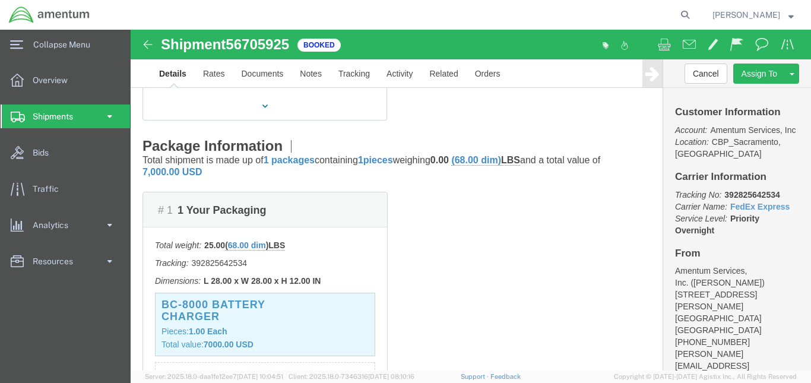
scroll to position [297, 0]
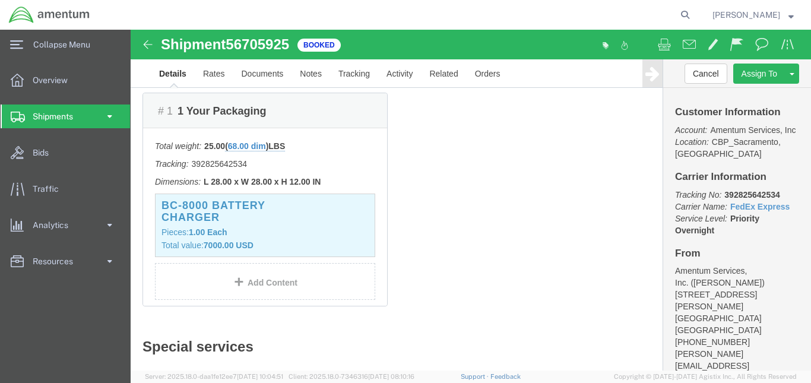
click img
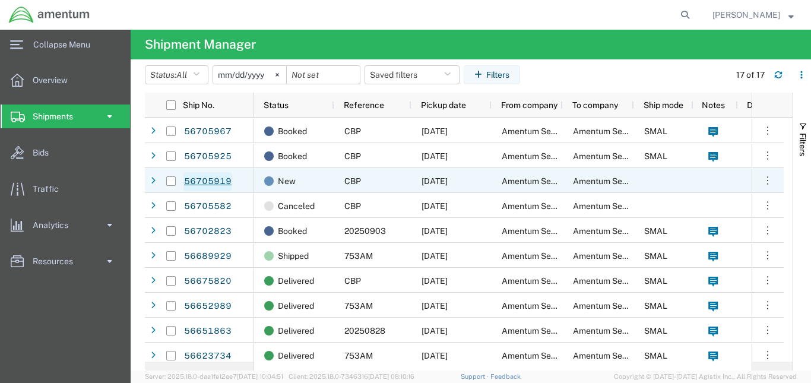
click at [216, 181] on link "56705919" at bounding box center [207, 181] width 49 height 19
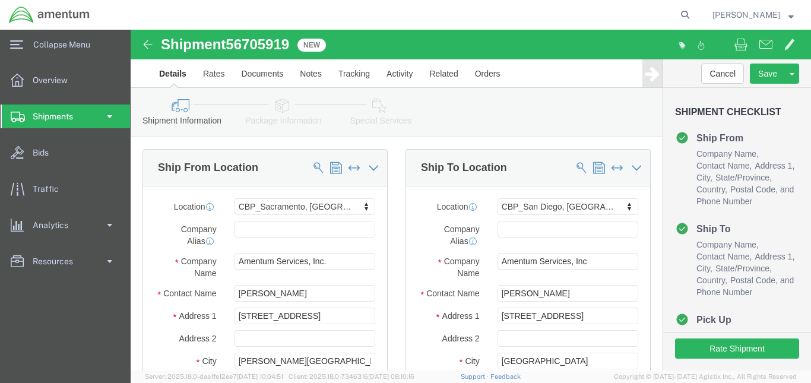
select select "49943"
select select "49947"
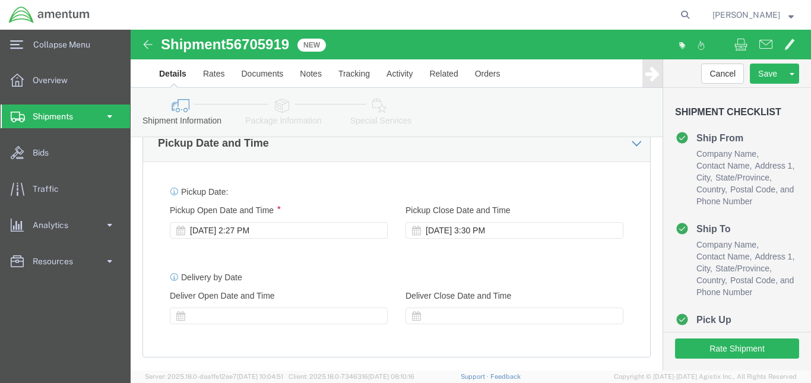
scroll to position [423, 0]
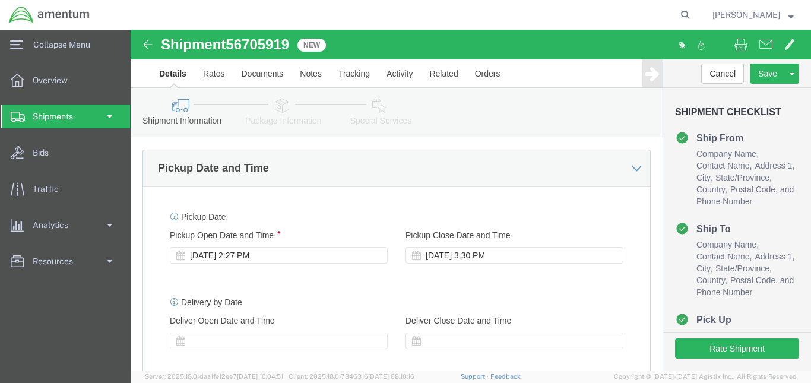
click div "Shipment 56705919 New"
click img
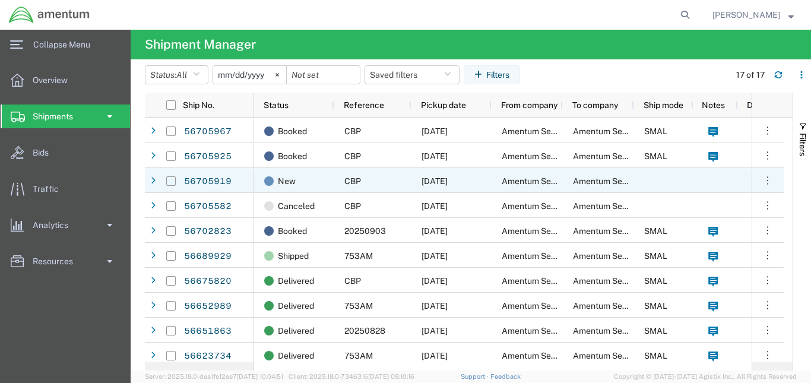
click at [169, 182] on input "Press Space to toggle row selection (unchecked)" at bounding box center [171, 181] width 10 height 10
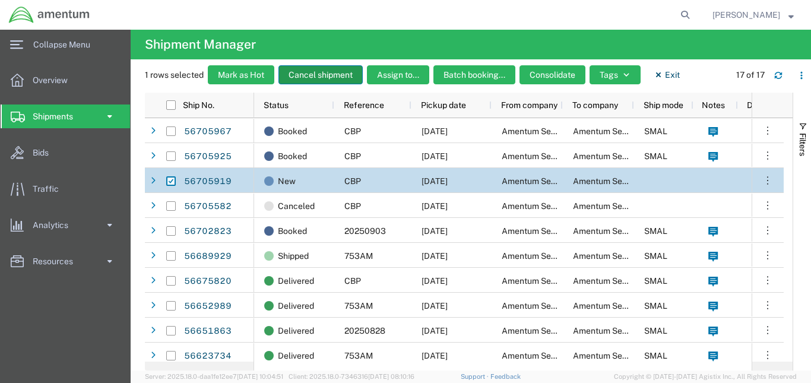
click at [317, 80] on button "Cancel shipment" at bounding box center [321, 74] width 84 height 19
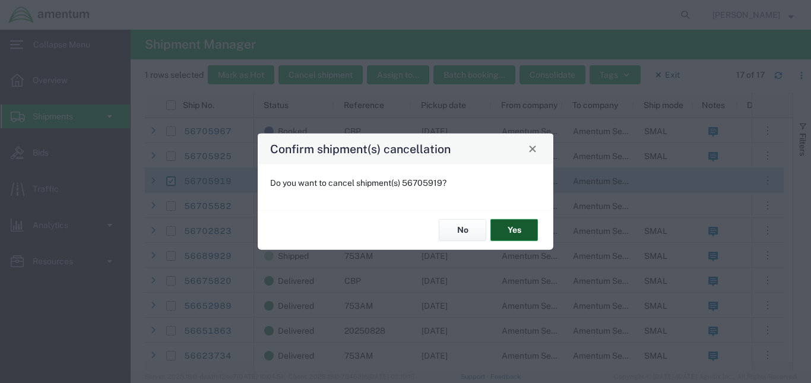
click at [527, 233] on button "Yes" at bounding box center [515, 230] width 48 height 22
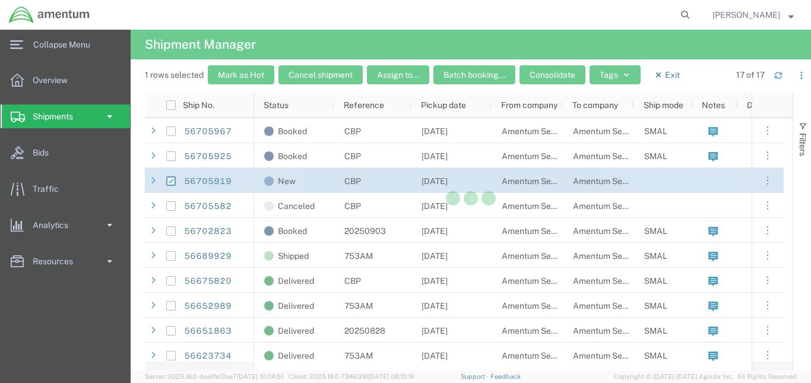
checkbox input "false"
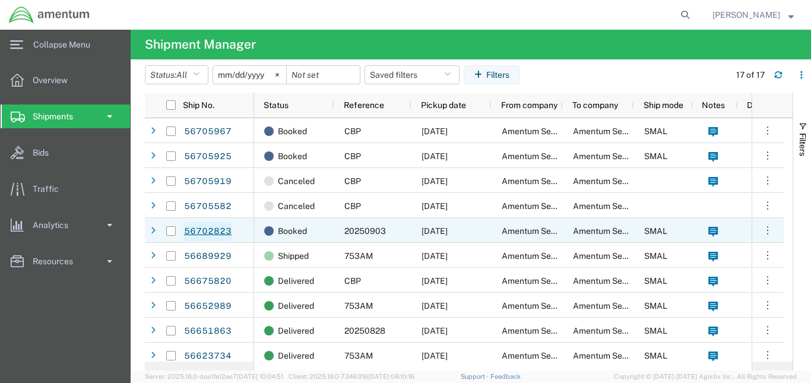
click at [206, 236] on link "56702823" at bounding box center [207, 231] width 49 height 19
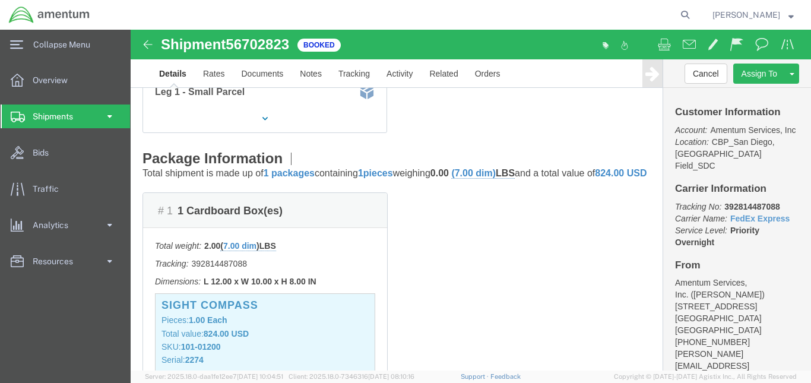
scroll to position [198, 0]
